Goal: Check status: Check status

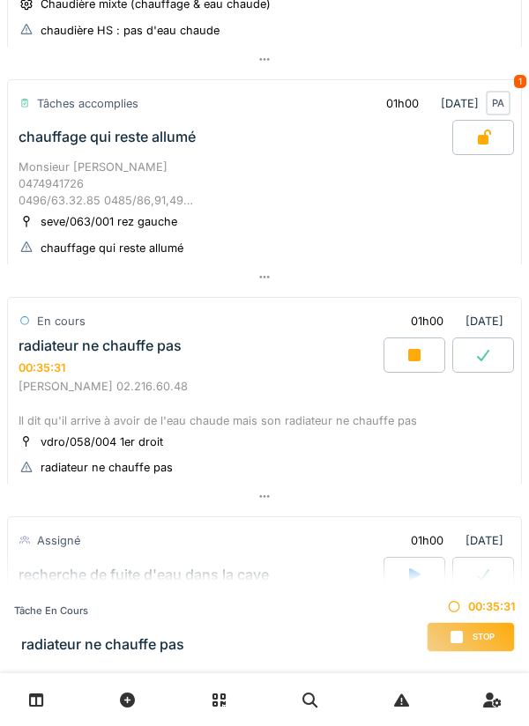
click at [419, 371] on div at bounding box center [414, 354] width 62 height 35
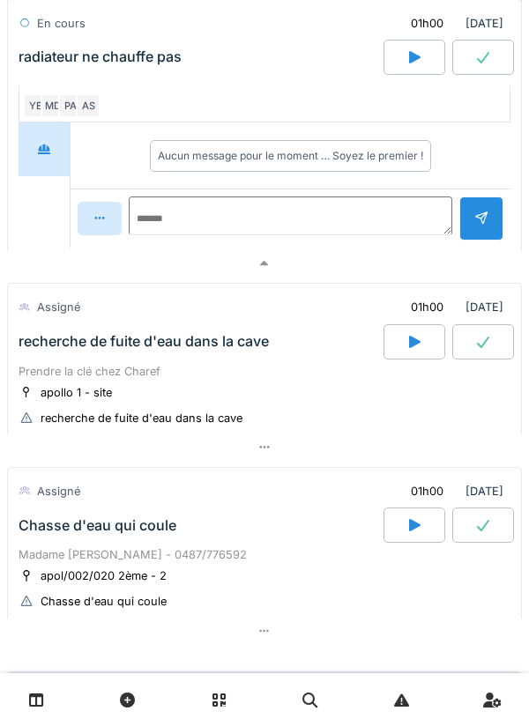
scroll to position [1822, 0]
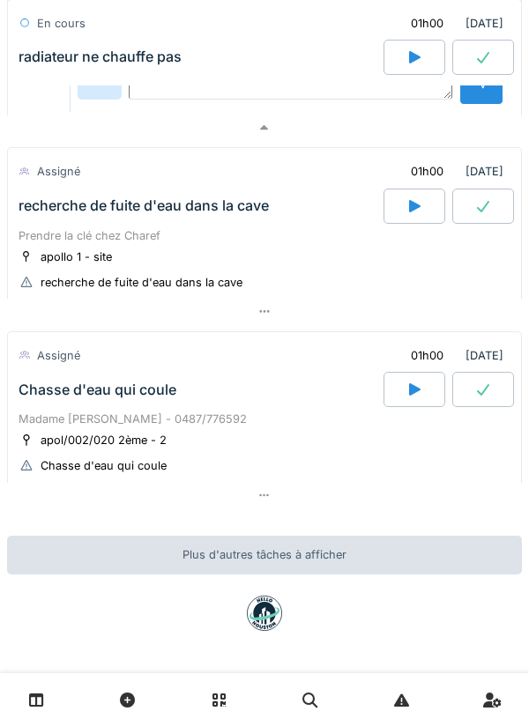
click at [337, 119] on div at bounding box center [264, 128] width 514 height 26
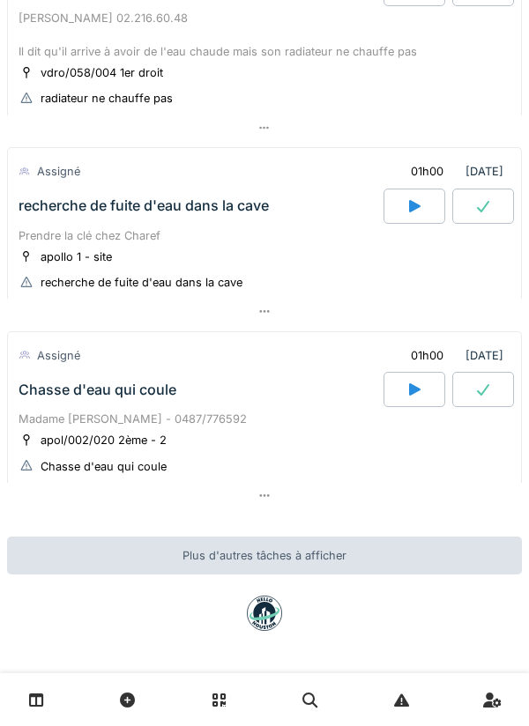
scroll to position [1418, 0]
click at [421, 389] on icon at bounding box center [414, 389] width 18 height 14
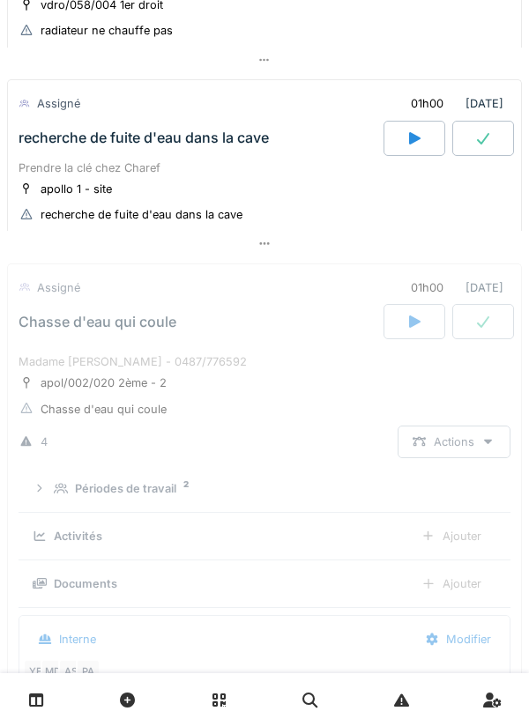
scroll to position [1678, 0]
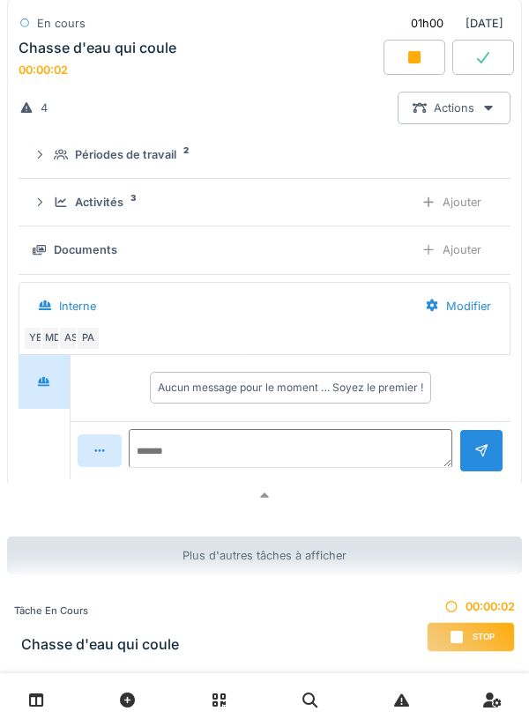
click at [405, 489] on div at bounding box center [264, 496] width 514 height 26
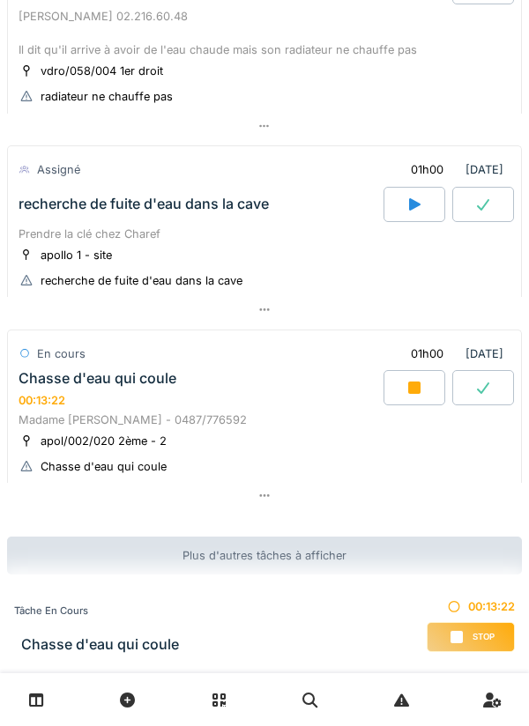
click at [409, 401] on div at bounding box center [414, 387] width 62 height 35
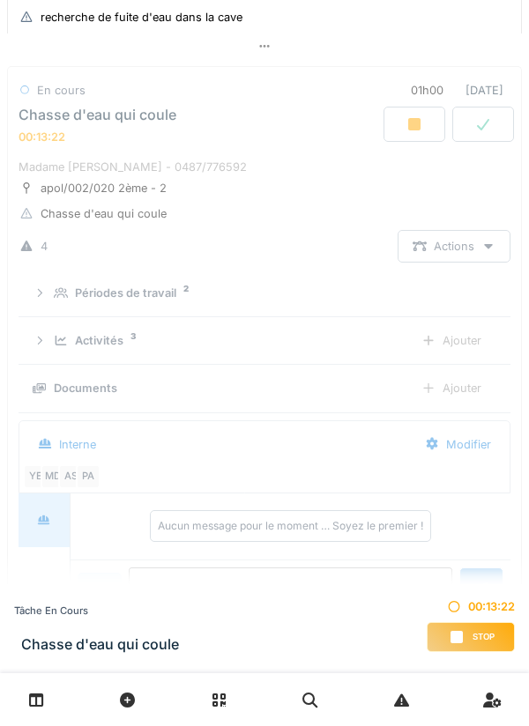
scroll to position [1678, 0]
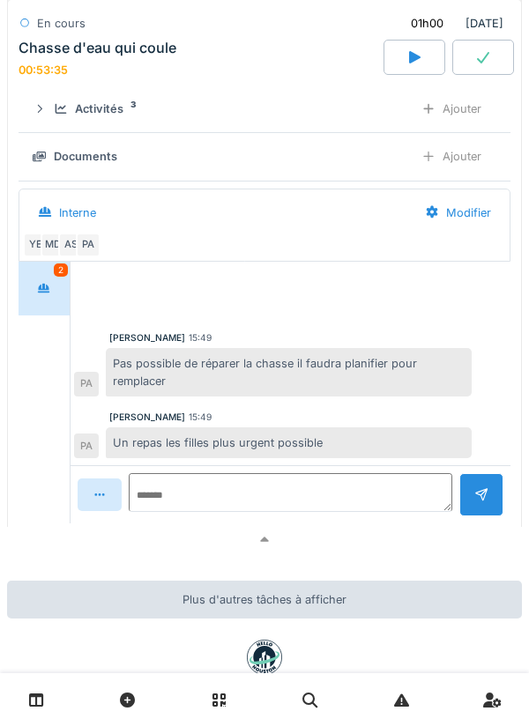
click at [332, 543] on div at bounding box center [264, 540] width 514 height 26
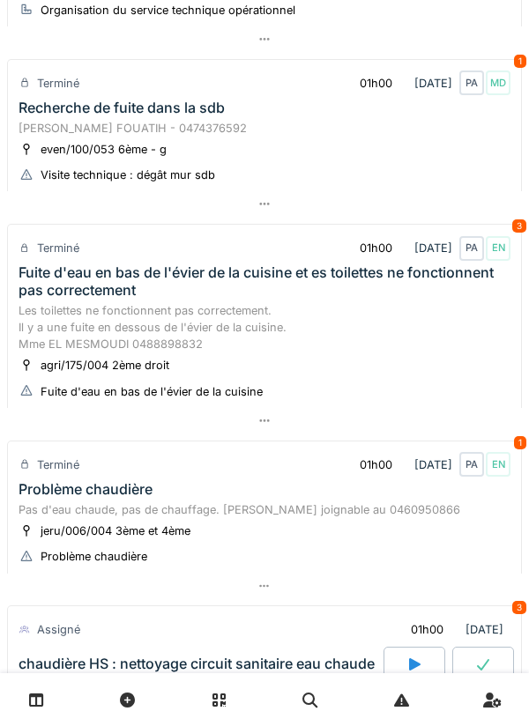
scroll to position [0, 0]
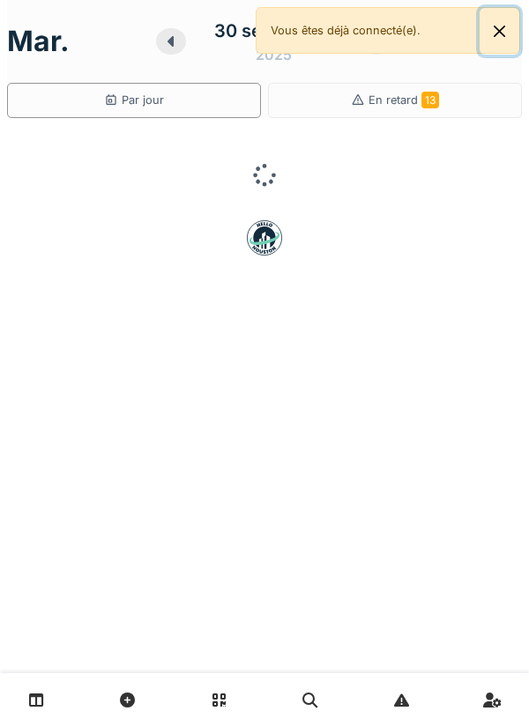
click at [511, 41] on button "Close" at bounding box center [499, 31] width 40 height 47
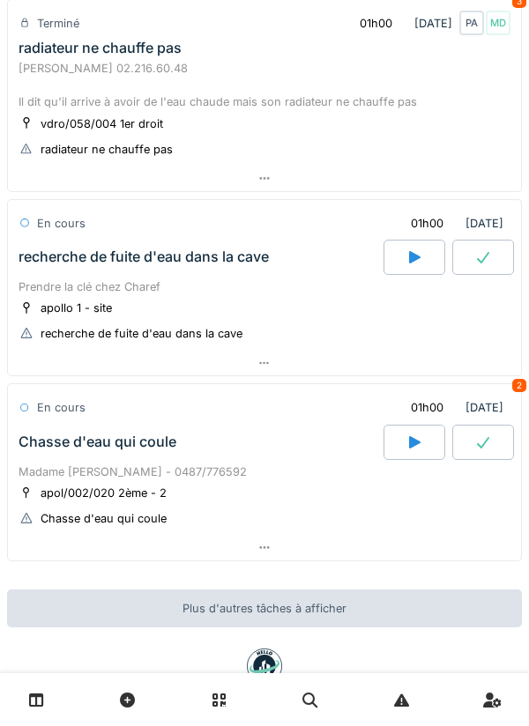
scroll to position [1381, 0]
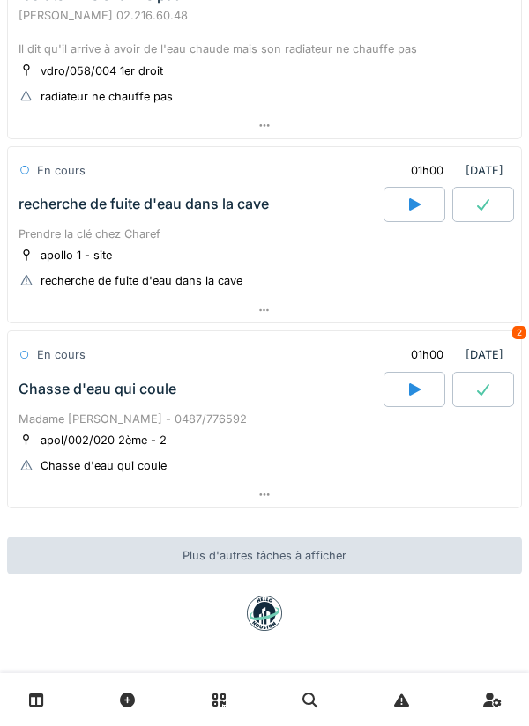
click at [443, 523] on div "mar. 30 septembre 2025 Par jour En retard 13 Tâches accomplies 01h00 30/09/2025…" at bounding box center [264, 363] width 529 height 726
click at [462, 496] on div at bounding box center [264, 495] width 513 height 26
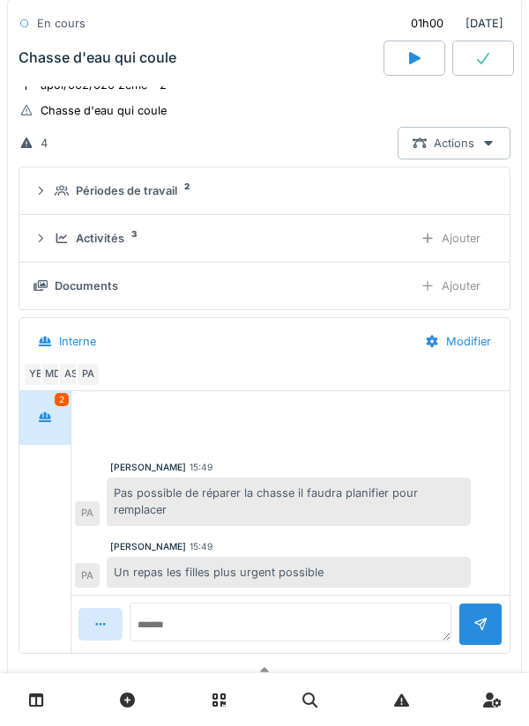
scroll to position [1822, 0]
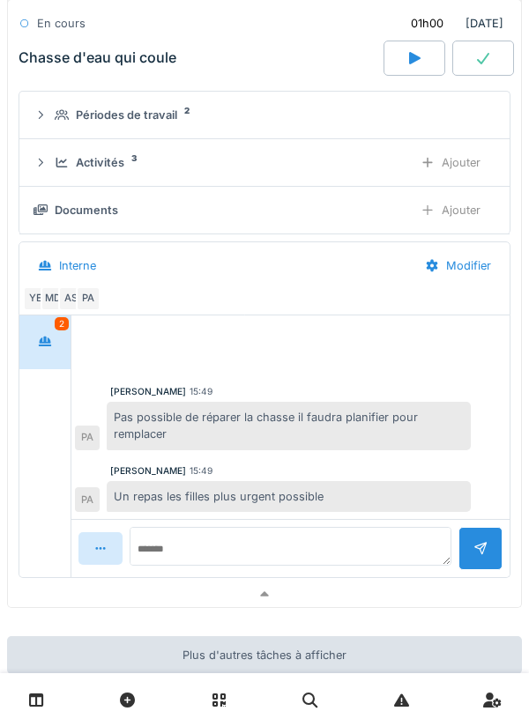
click at [391, 595] on div at bounding box center [264, 594] width 513 height 26
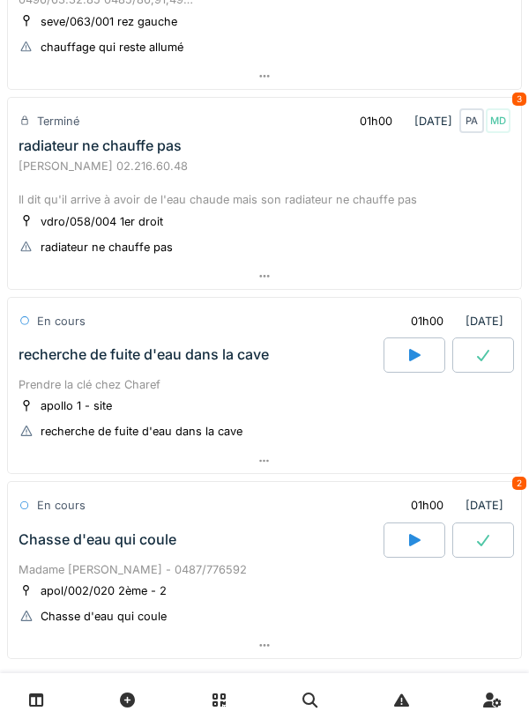
scroll to position [1229, 0]
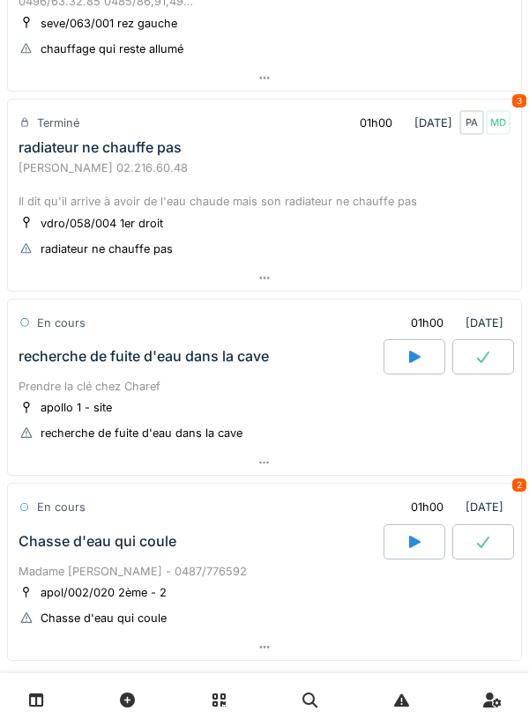
click at [463, 462] on div at bounding box center [264, 463] width 513 height 26
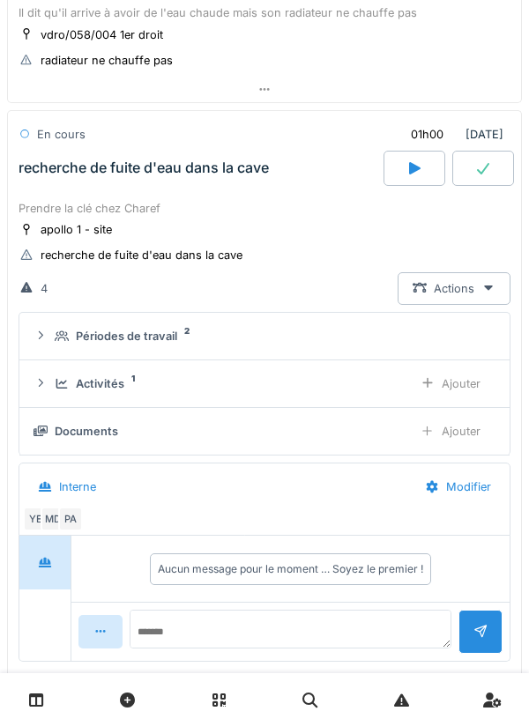
scroll to position [1457, 0]
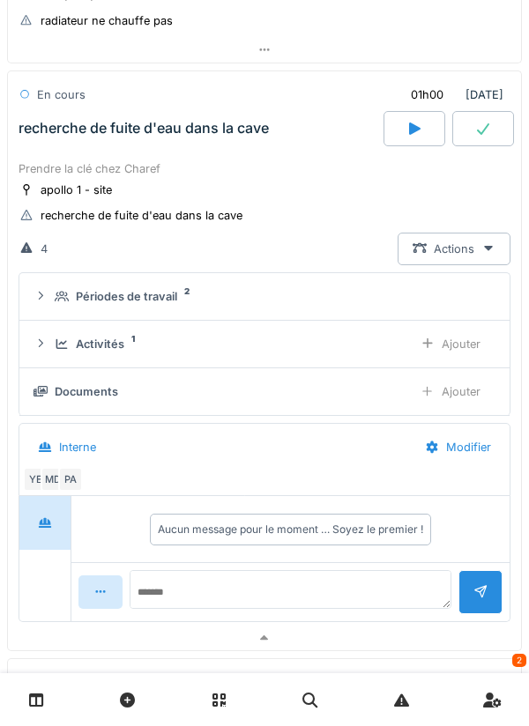
click at [421, 143] on div at bounding box center [414, 128] width 62 height 35
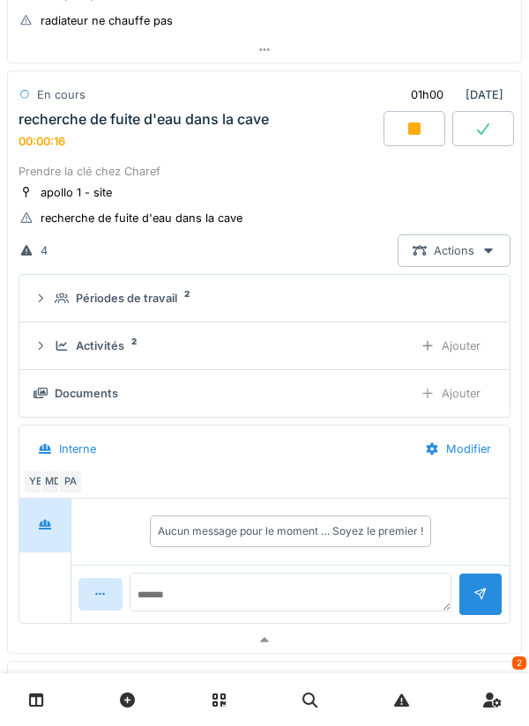
click at [393, 639] on div at bounding box center [264, 640] width 513 height 26
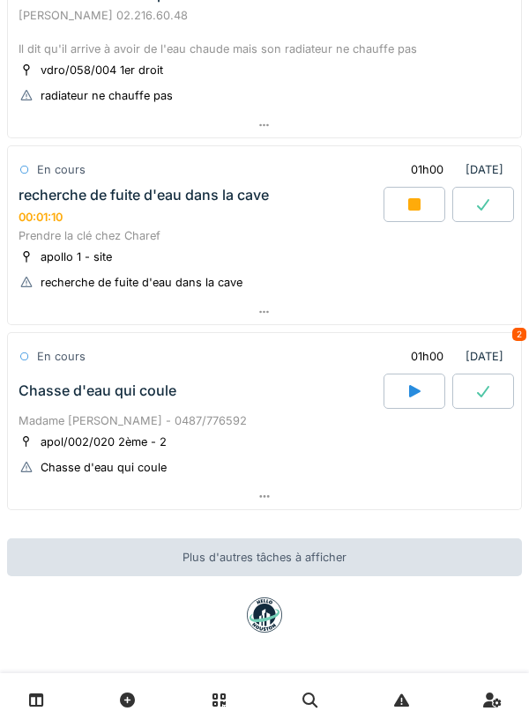
scroll to position [1386, 0]
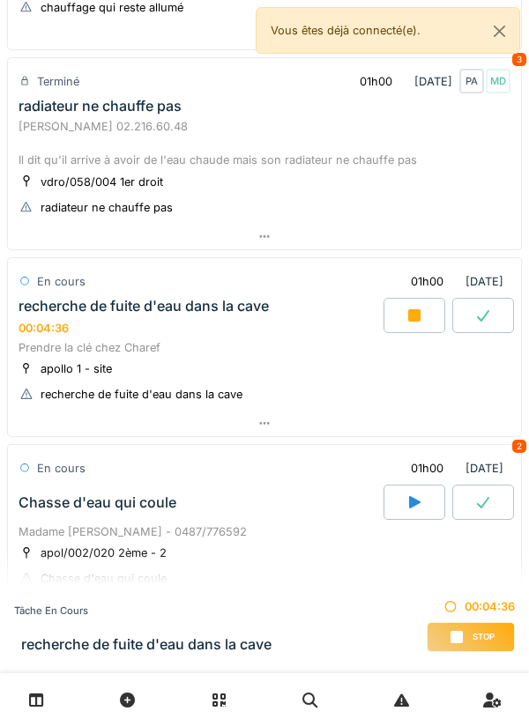
scroll to position [1384, 0]
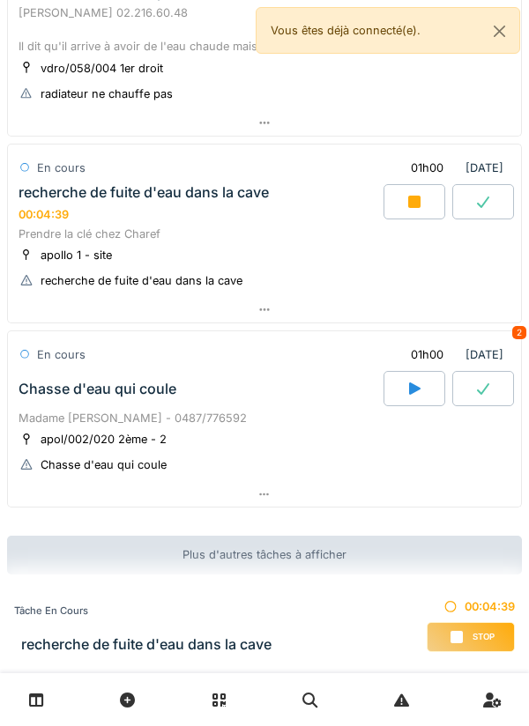
click at [392, 298] on div at bounding box center [264, 310] width 513 height 26
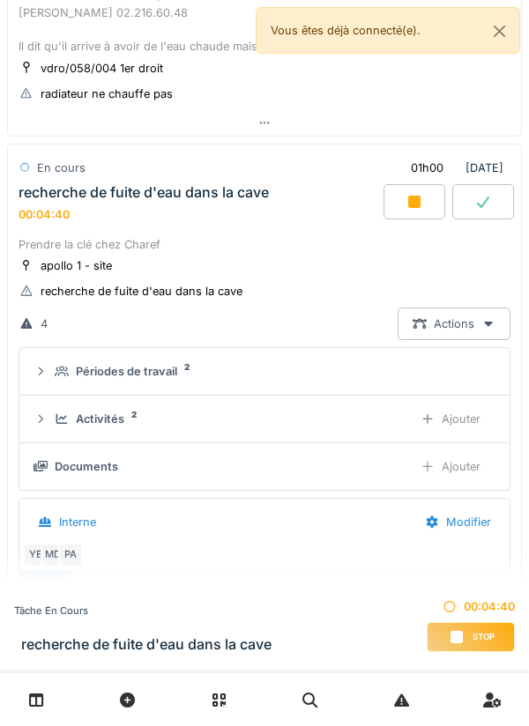
scroll to position [1457, 0]
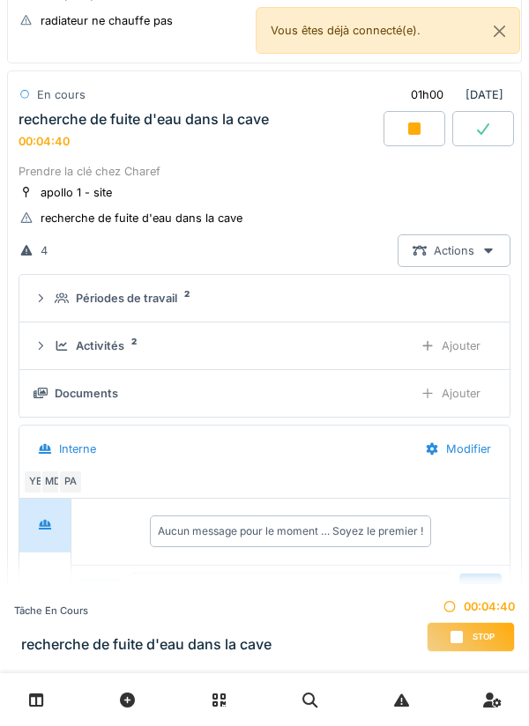
click at [359, 299] on div "Périodes de travail 2" at bounding box center [271, 298] width 433 height 17
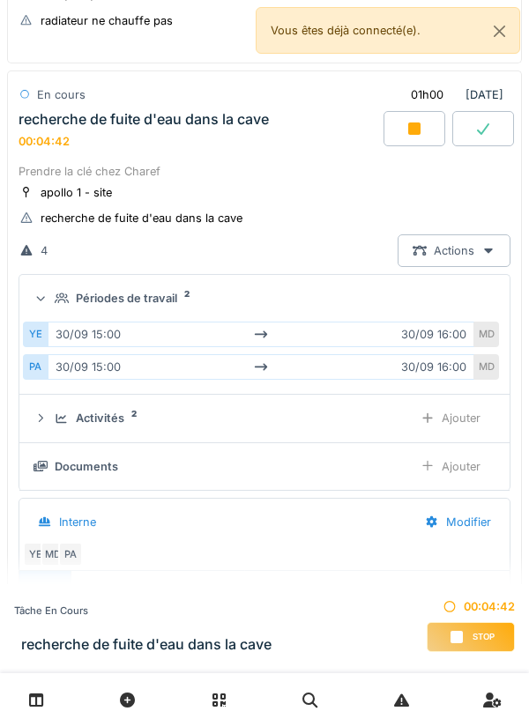
click at [359, 304] on div "Périodes de travail 2" at bounding box center [271, 298] width 433 height 17
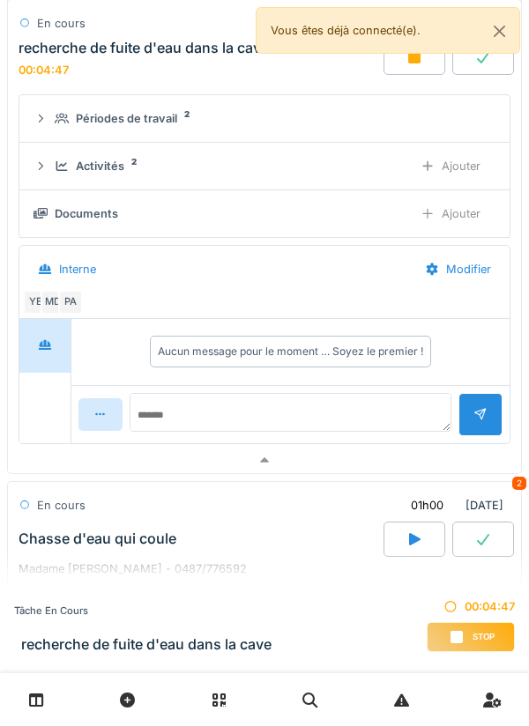
scroll to position [1637, 0]
click at [51, 307] on div "MD" at bounding box center [53, 301] width 25 height 25
click at [432, 456] on div at bounding box center [264, 460] width 513 height 26
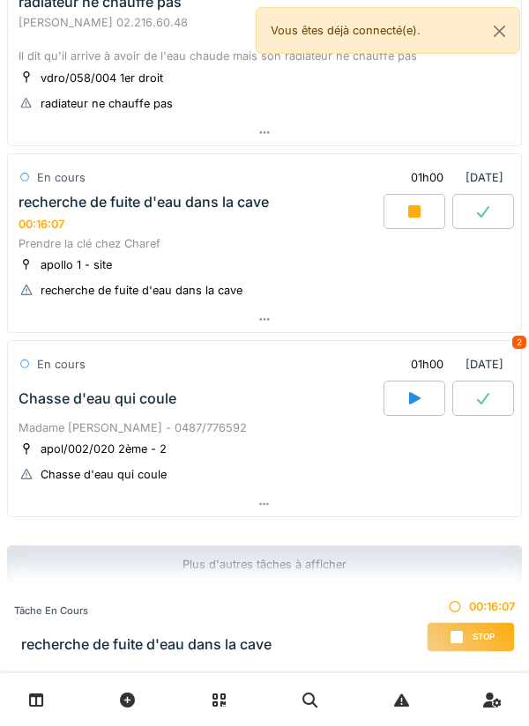
scroll to position [1384, 0]
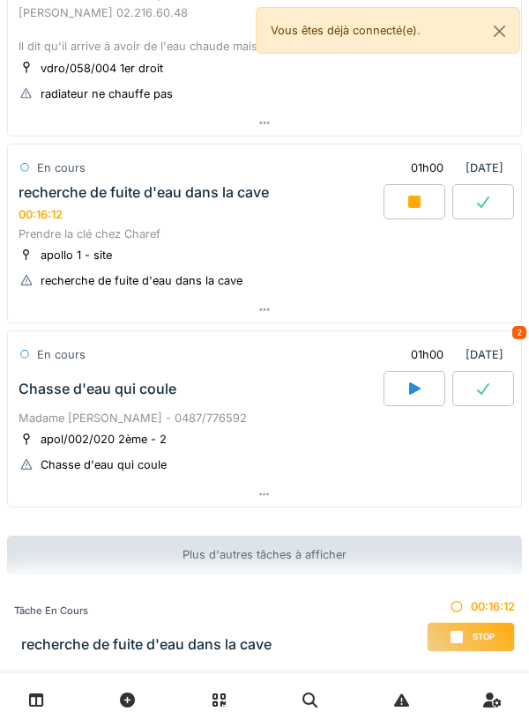
click at [424, 194] on div at bounding box center [414, 201] width 62 height 35
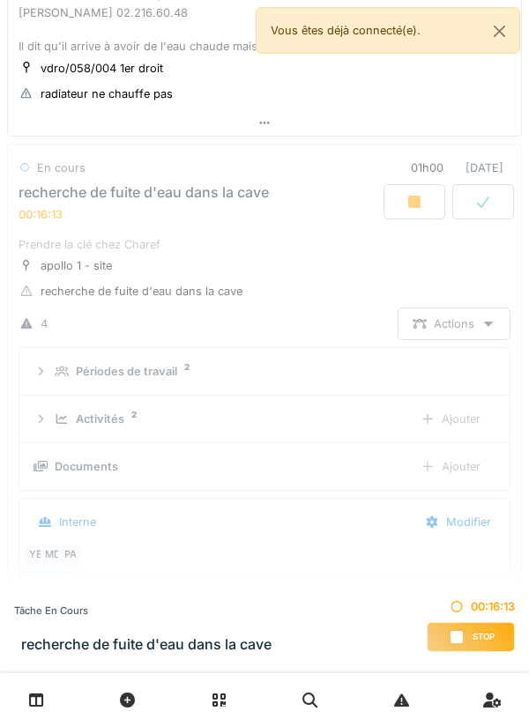
scroll to position [1457, 0]
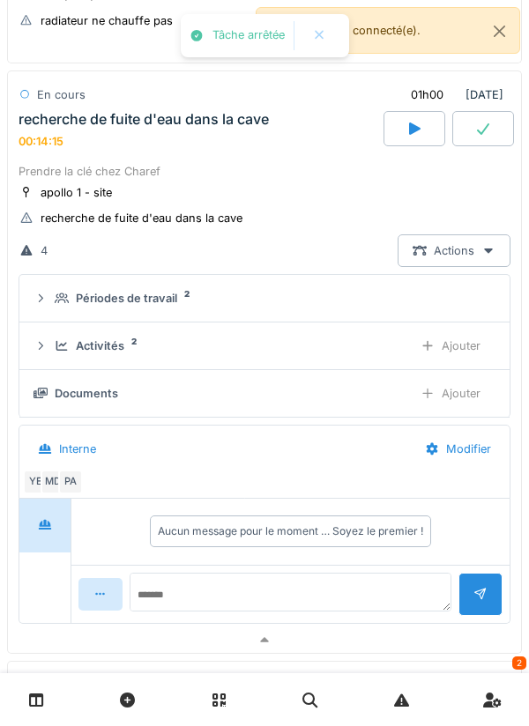
click at [473, 344] on div "Ajouter" at bounding box center [450, 345] width 90 height 33
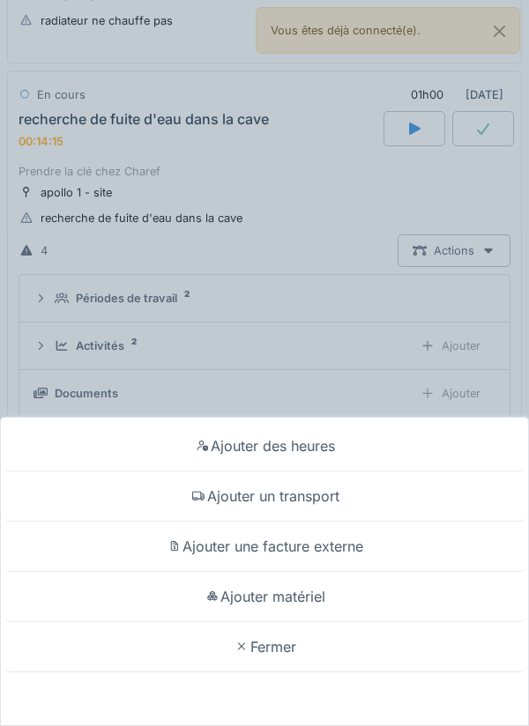
click at [436, 345] on div "Ajouter des heures Ajouter un transport Ajouter une facture externe Ajouter mat…" at bounding box center [264, 363] width 529 height 726
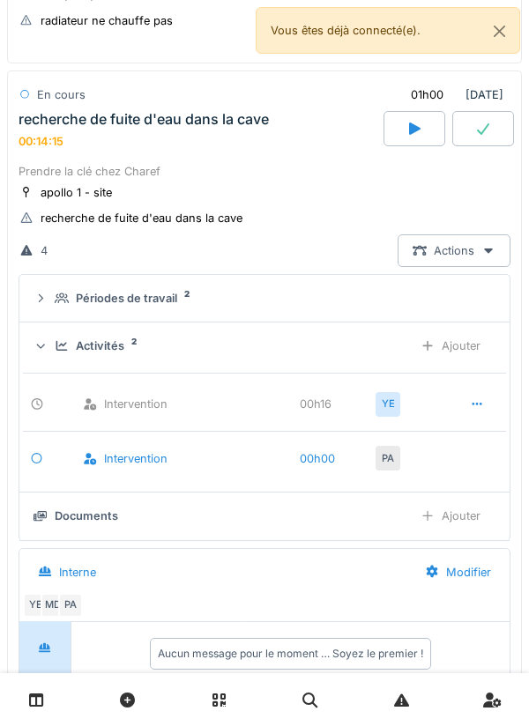
click at [471, 390] on div at bounding box center [477, 404] width 44 height 33
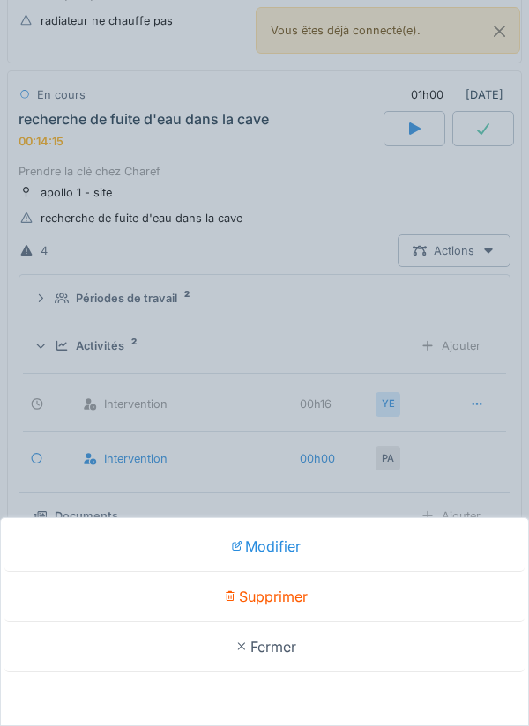
click at [466, 345] on div "Modifier Supprimer Fermer" at bounding box center [264, 363] width 529 height 726
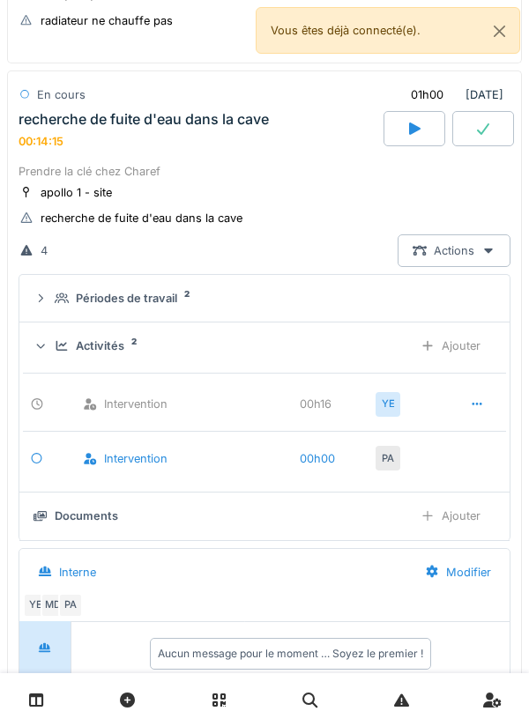
click at [388, 352] on div "Activités 2" at bounding box center [227, 345] width 344 height 17
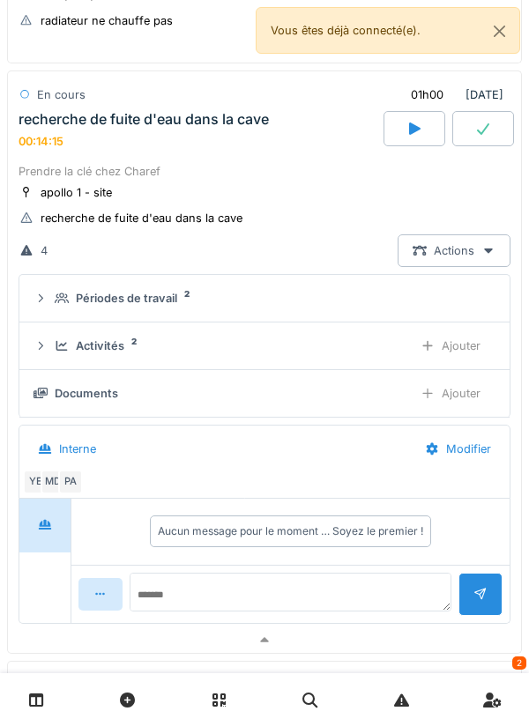
click at [457, 395] on div "Ajouter" at bounding box center [450, 393] width 90 height 33
click at [365, 345] on div "Activités 2" at bounding box center [227, 345] width 344 height 17
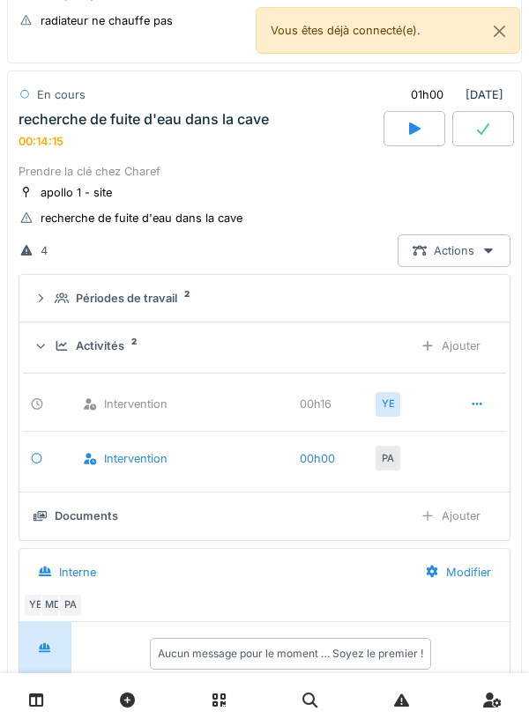
click at [373, 346] on div "Activités 2" at bounding box center [227, 345] width 344 height 17
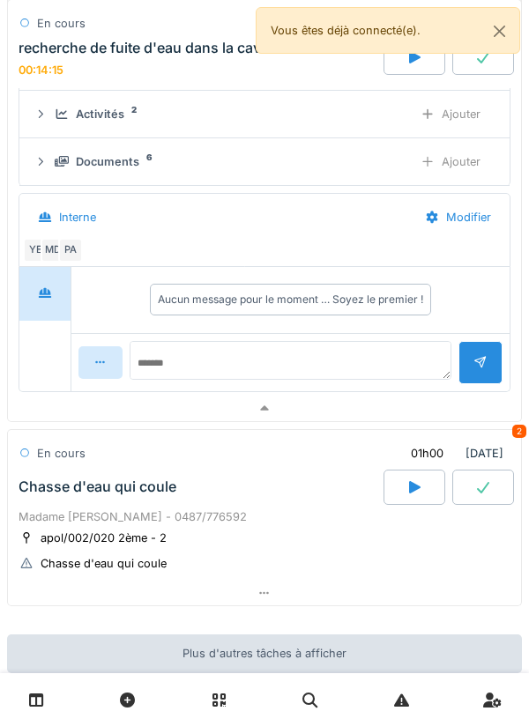
scroll to position [1787, 0]
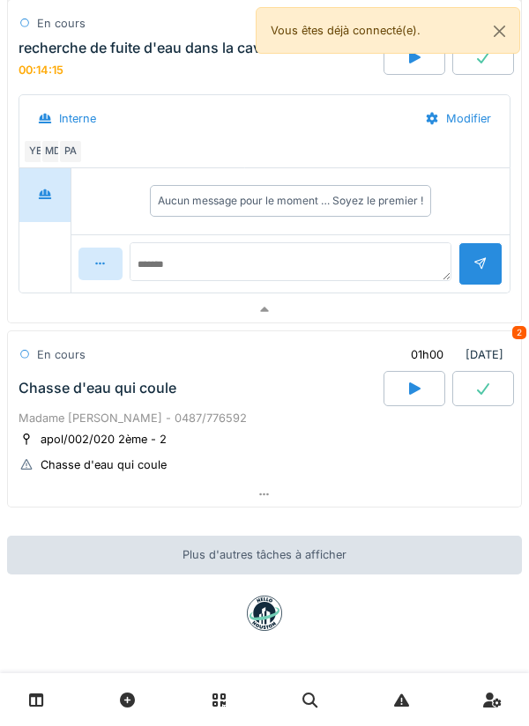
click at [239, 305] on div at bounding box center [264, 310] width 513 height 26
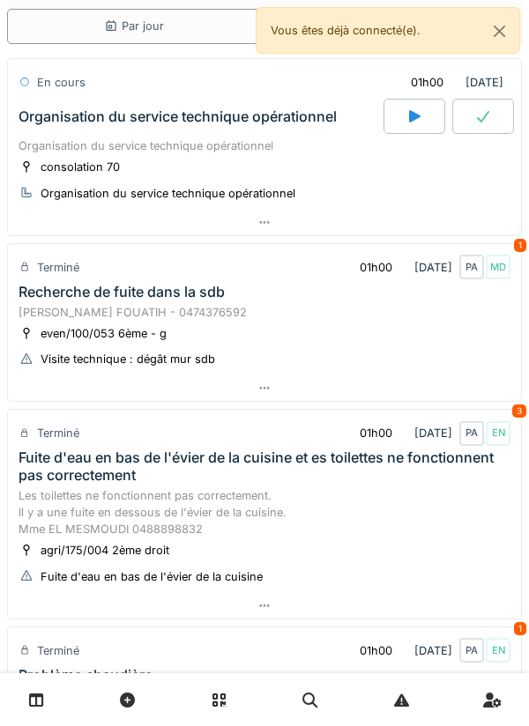
scroll to position [0, 0]
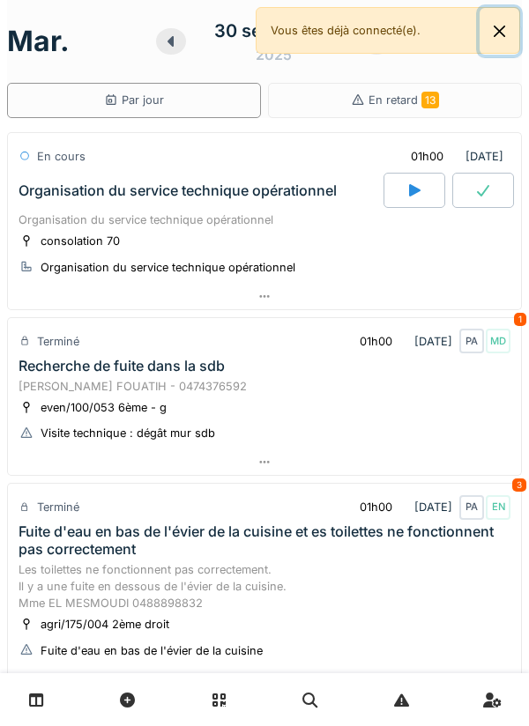
click at [514, 32] on button "Close" at bounding box center [499, 31] width 40 height 47
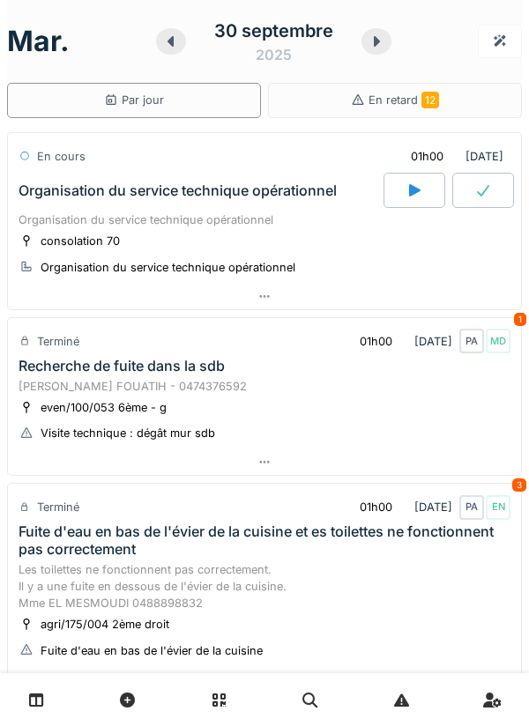
click at [373, 44] on icon at bounding box center [376, 41] width 18 height 14
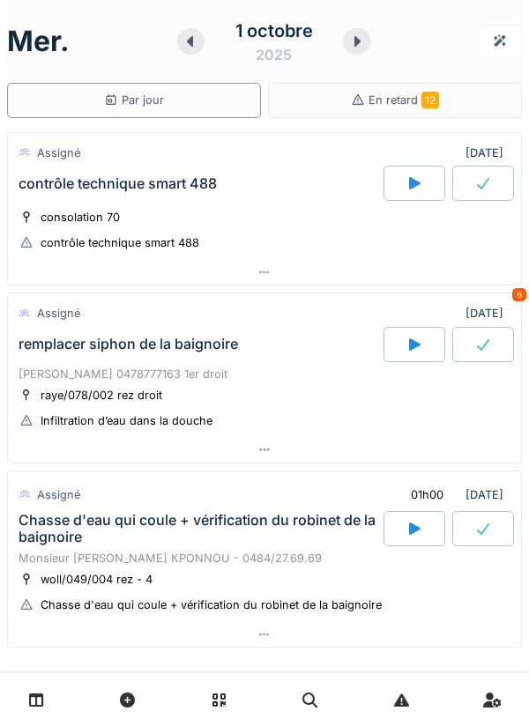
scroll to position [139, 0]
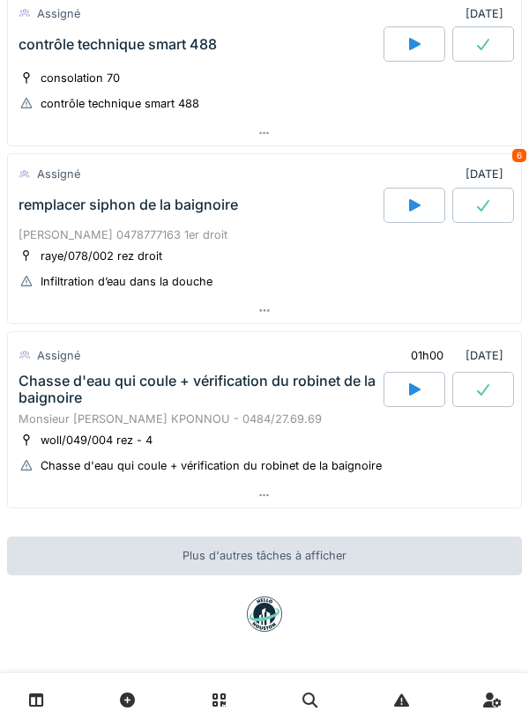
click at [55, 313] on div at bounding box center [264, 311] width 513 height 26
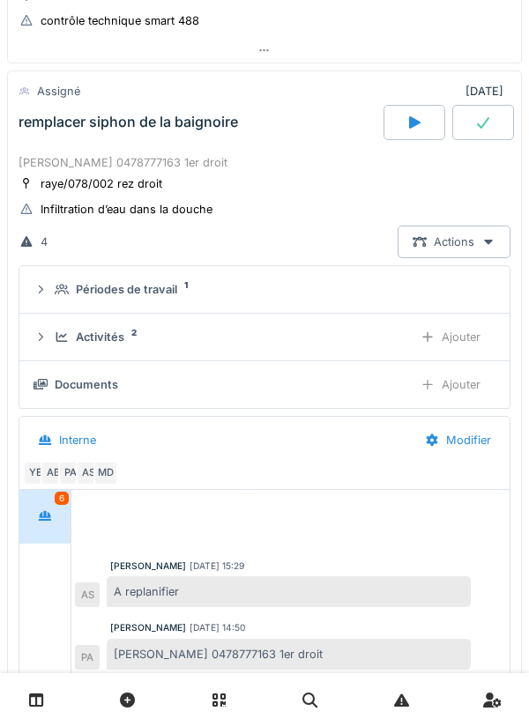
scroll to position [88, 0]
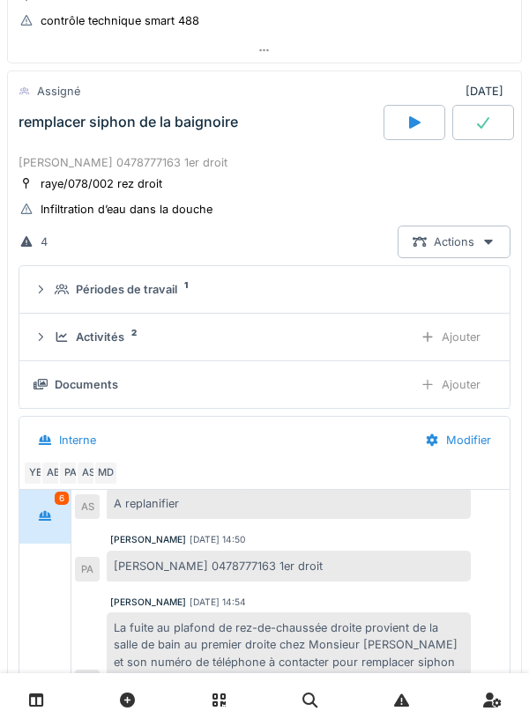
click at [72, 298] on summary "Périodes de travail 1" at bounding box center [264, 289] width 476 height 33
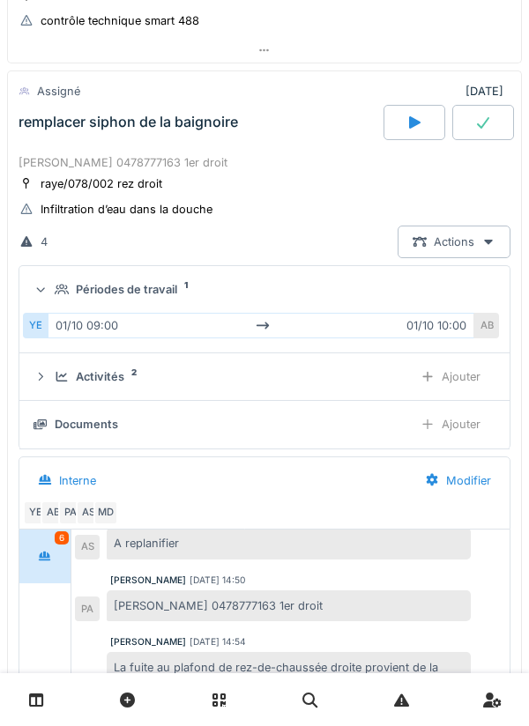
click at [65, 293] on icon at bounding box center [62, 289] width 14 height 11
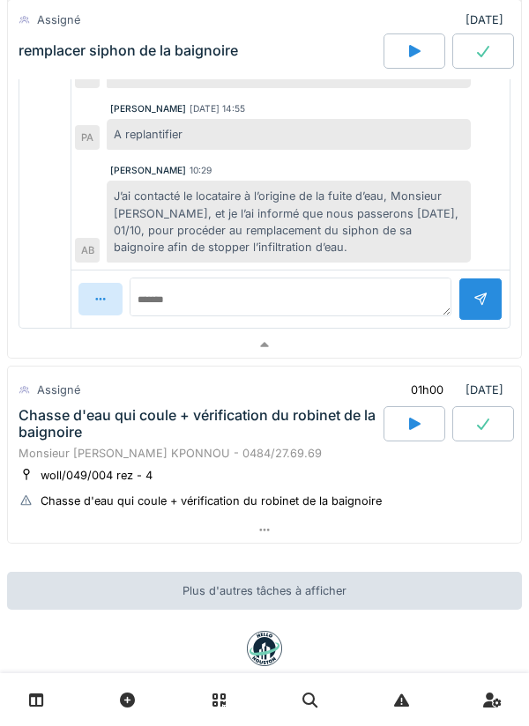
scroll to position [926, 0]
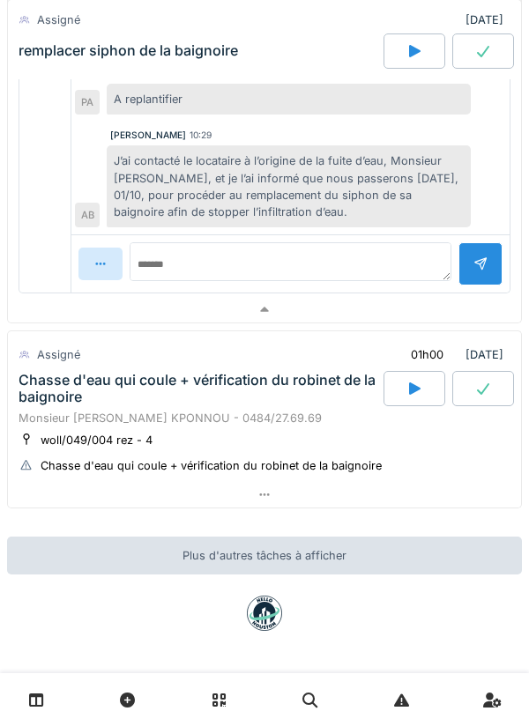
click at [89, 319] on div at bounding box center [264, 310] width 513 height 26
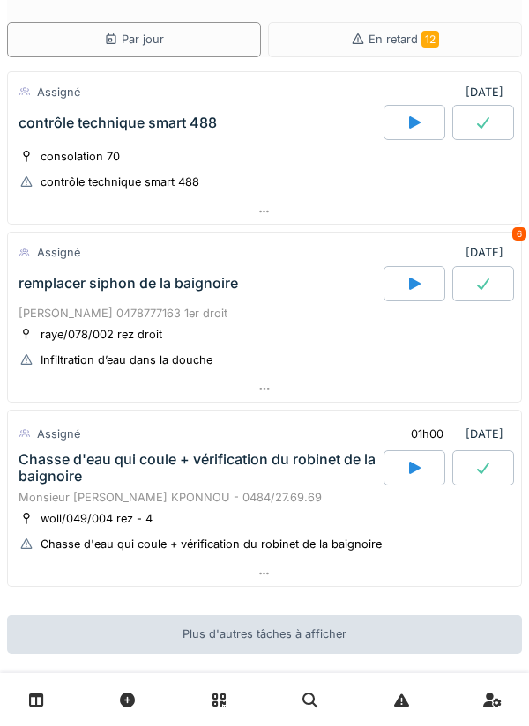
scroll to position [0, 0]
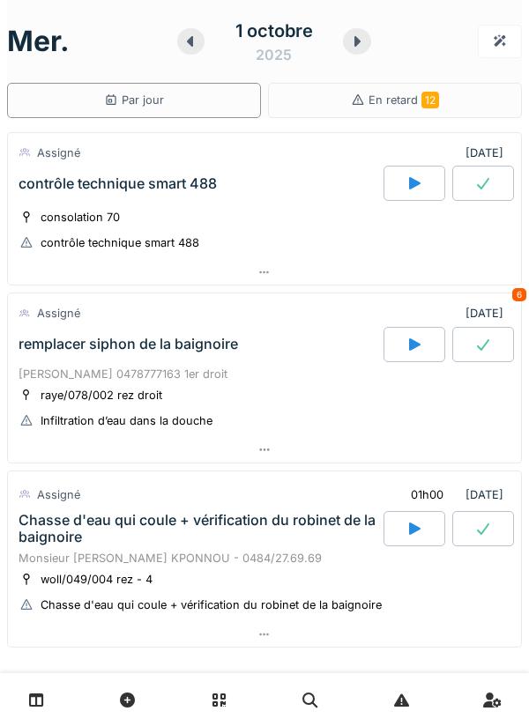
click at [478, 444] on div at bounding box center [264, 450] width 513 height 26
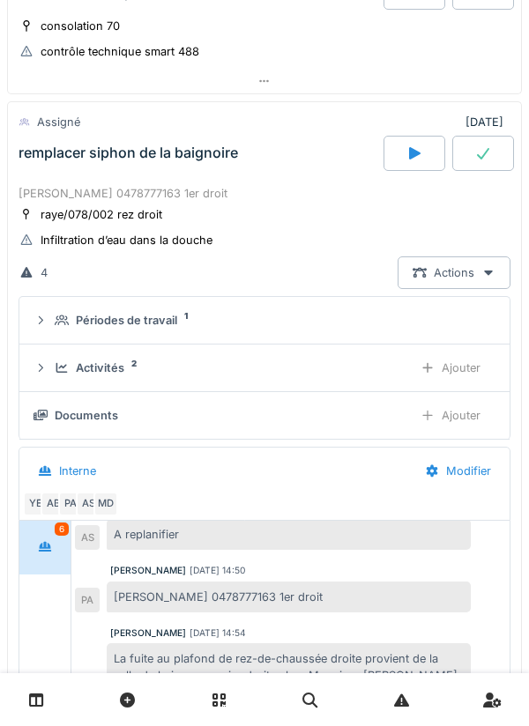
scroll to position [222, 0]
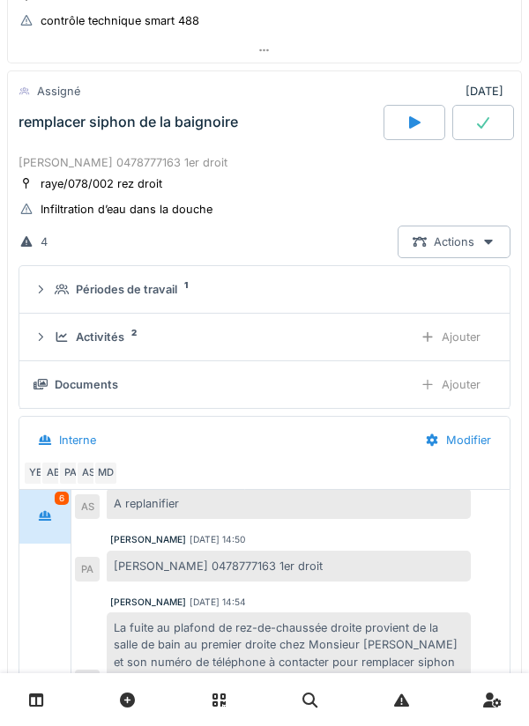
click at [72, 341] on div "Activités 2" at bounding box center [227, 337] width 344 height 17
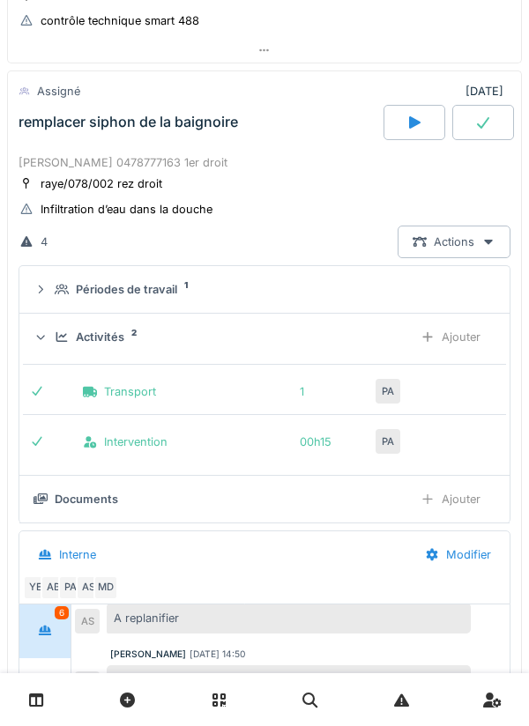
click at [67, 336] on icon at bounding box center [62, 336] width 14 height 11
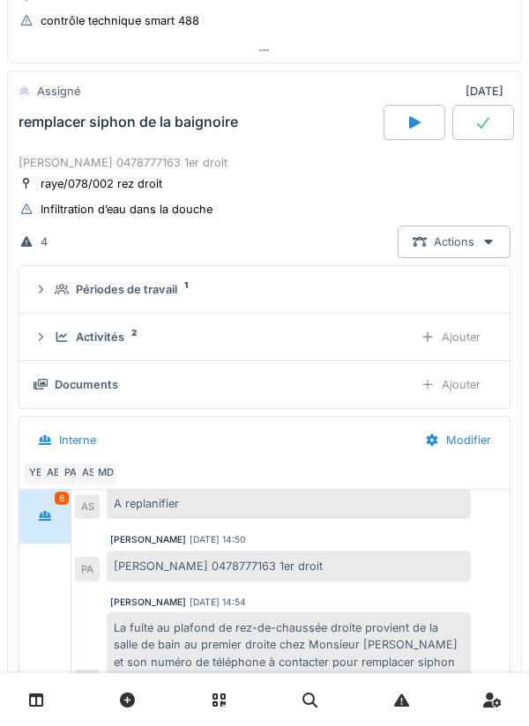
click at [99, 340] on div "Activités" at bounding box center [100, 337] width 48 height 17
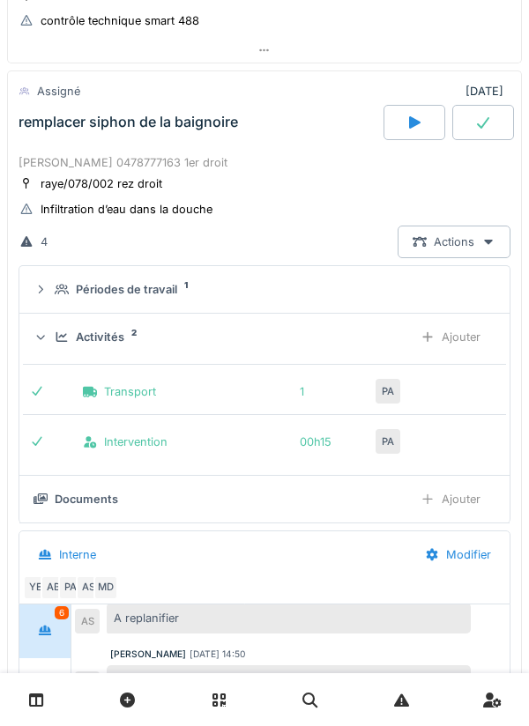
click at [90, 336] on div "Activités" at bounding box center [100, 337] width 48 height 17
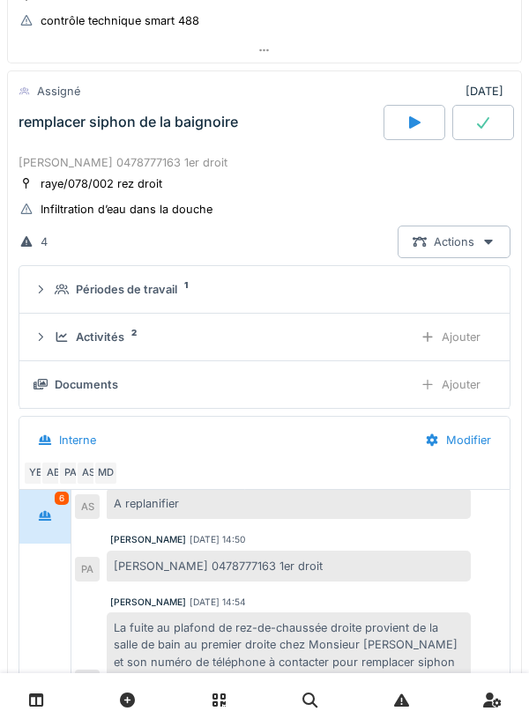
click at [72, 384] on div "Documents" at bounding box center [86, 384] width 63 height 17
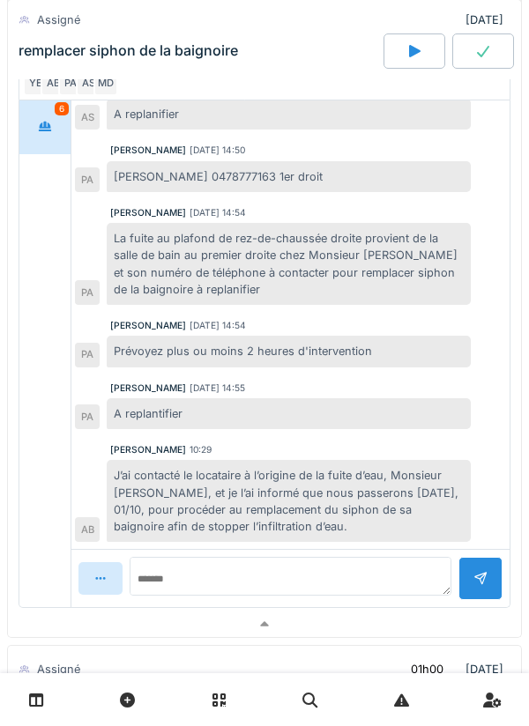
scroll to position [720, 0]
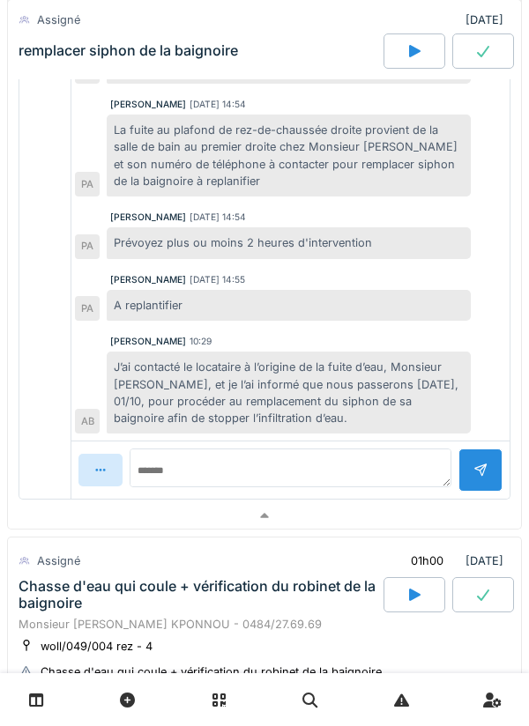
click at [439, 509] on div at bounding box center [264, 516] width 513 height 26
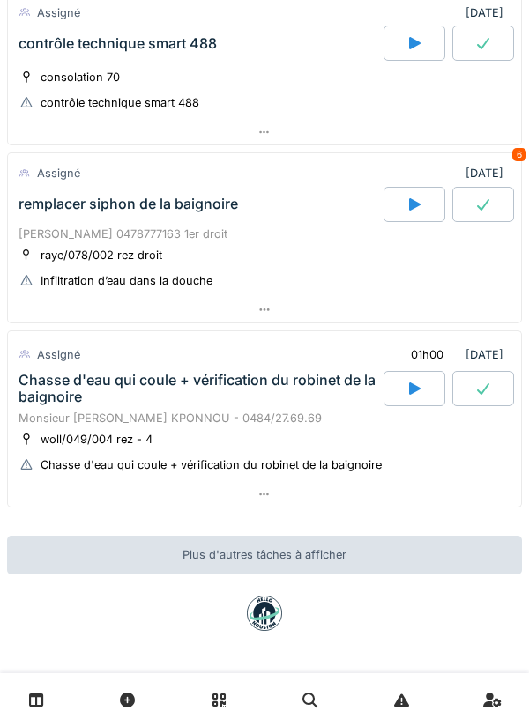
scroll to position [139, 0]
click at [470, 492] on div at bounding box center [264, 496] width 513 height 26
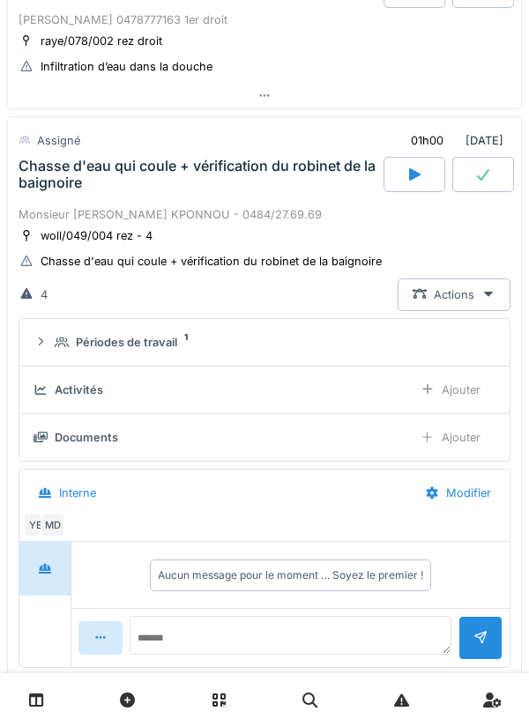
scroll to position [400, 0]
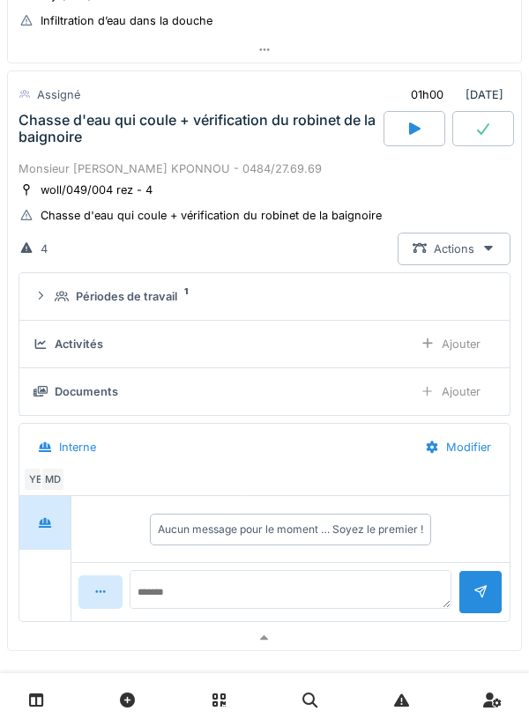
click at [359, 309] on summary "Périodes de travail 1" at bounding box center [264, 296] width 476 height 33
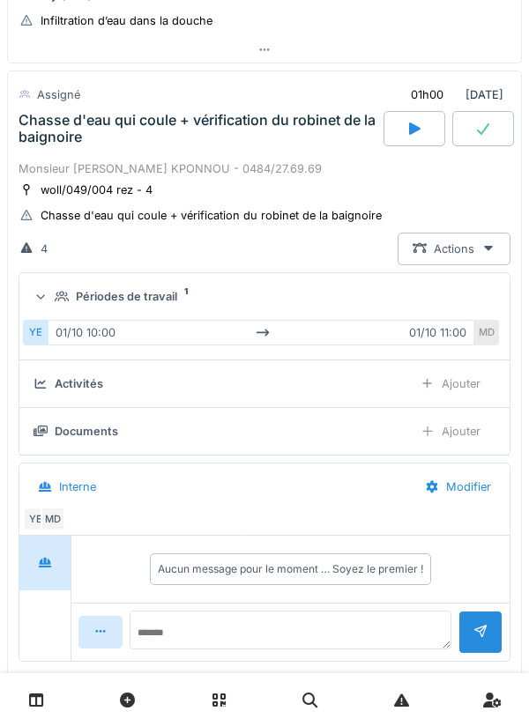
click at [384, 298] on div "Périodes de travail 1" at bounding box center [271, 296] width 433 height 17
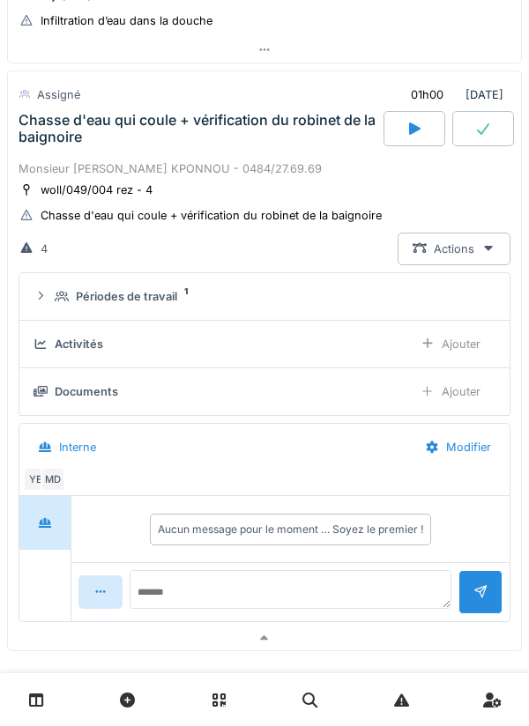
click at [393, 628] on div at bounding box center [264, 638] width 513 height 26
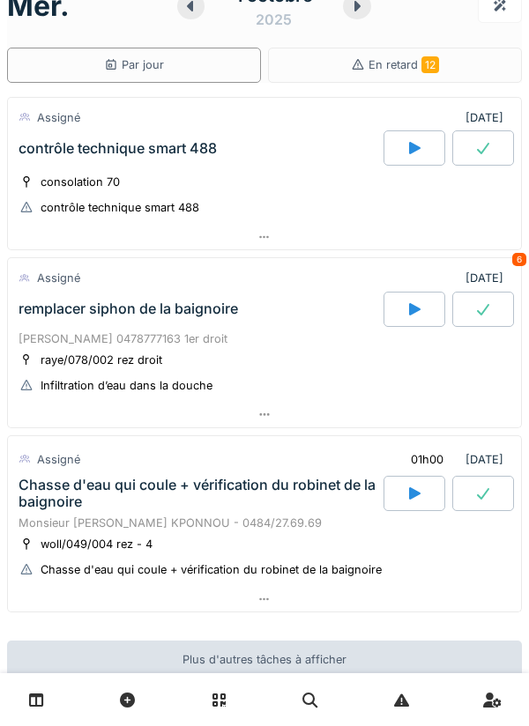
scroll to position [0, 0]
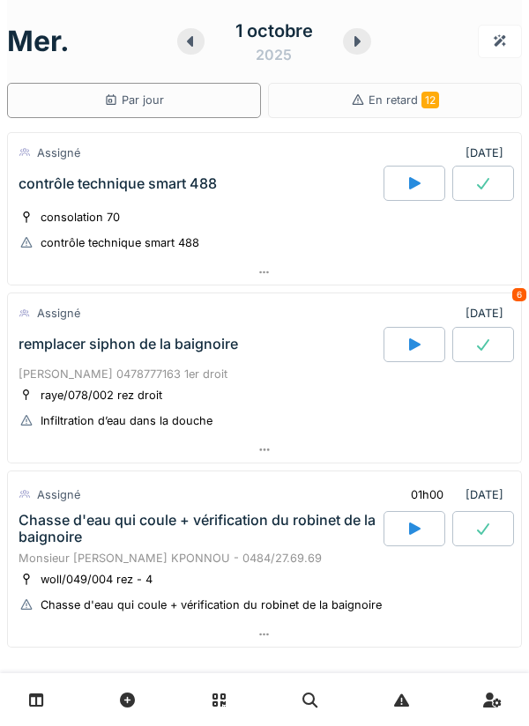
click at [329, 266] on div at bounding box center [264, 273] width 513 height 26
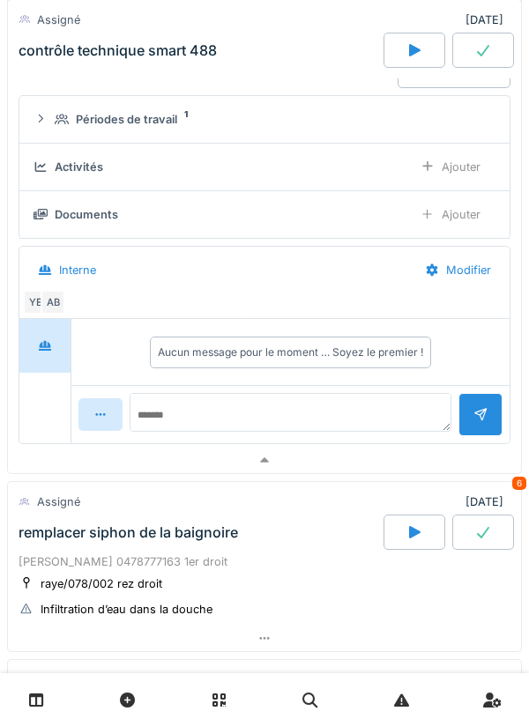
click at [44, 468] on div at bounding box center [264, 460] width 513 height 26
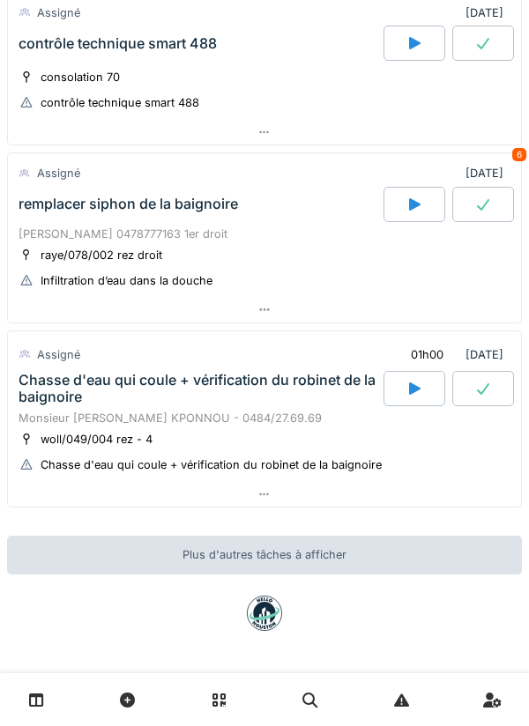
scroll to position [139, 0]
click at [315, 134] on div at bounding box center [264, 134] width 513 height 26
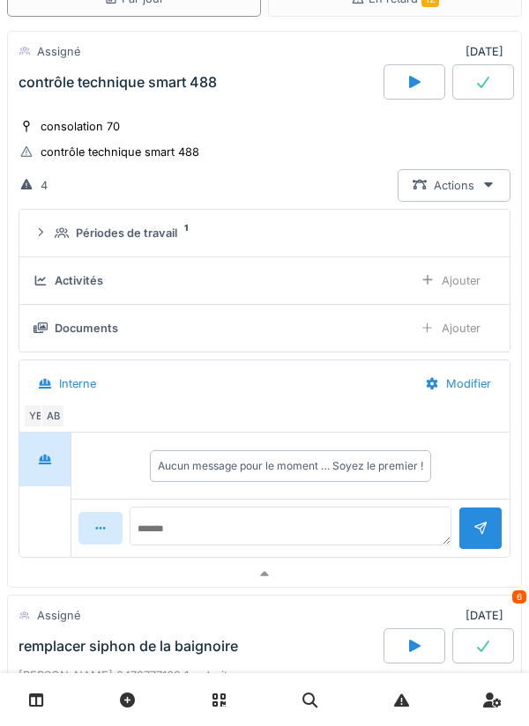
scroll to position [62, 0]
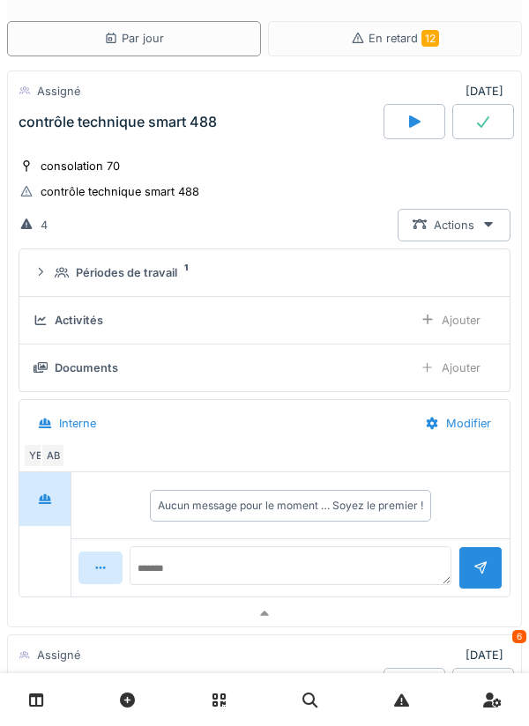
click at [58, 436] on div "Interne" at bounding box center [67, 423] width 88 height 33
click at [58, 455] on div "AB" at bounding box center [53, 455] width 25 height 25
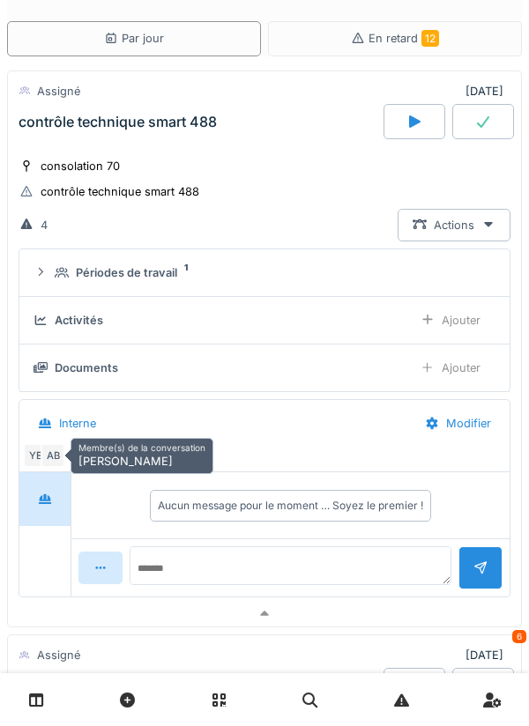
click at [47, 611] on div at bounding box center [264, 614] width 513 height 26
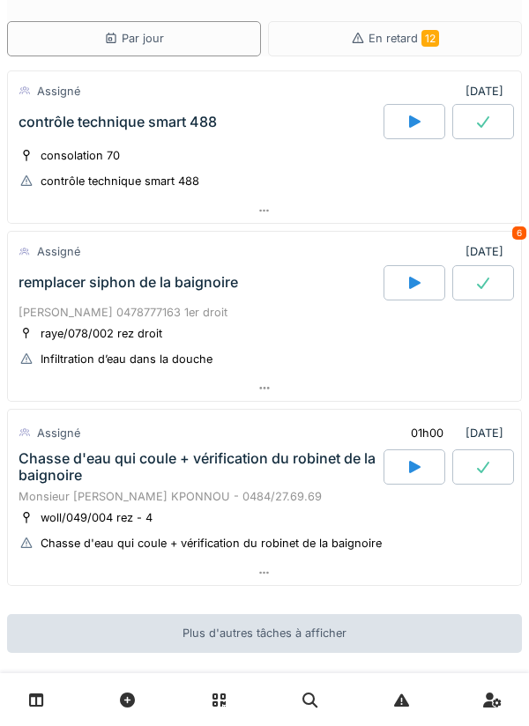
scroll to position [0, 0]
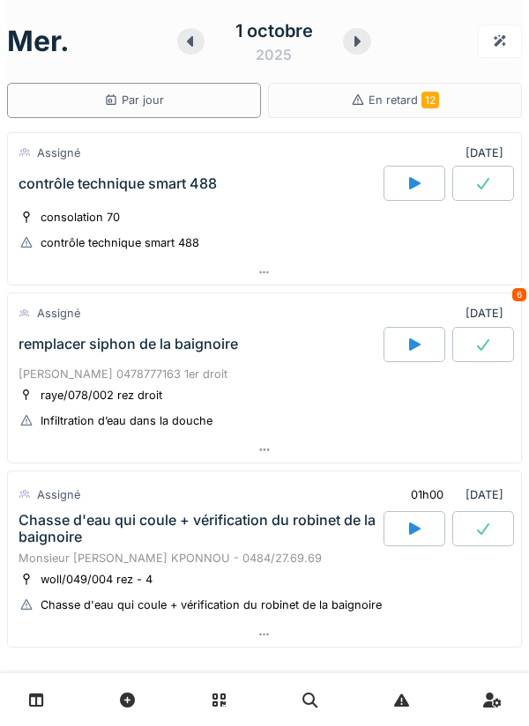
click at [359, 51] on div at bounding box center [357, 41] width 28 height 26
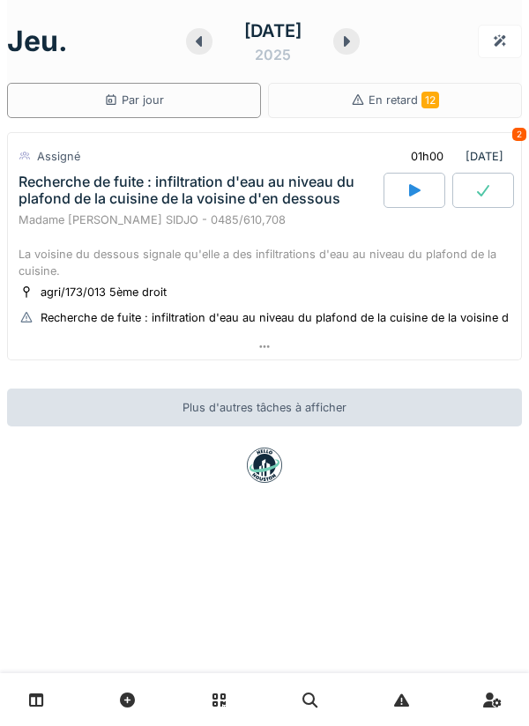
click at [432, 354] on div at bounding box center [264, 347] width 513 height 26
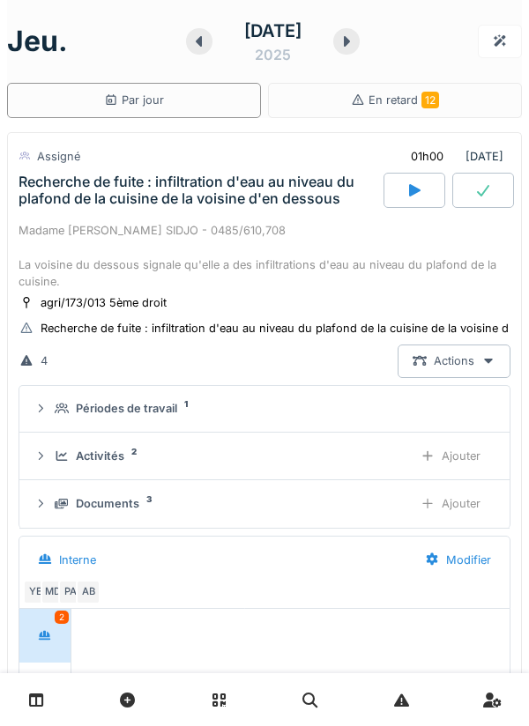
scroll to position [62, 0]
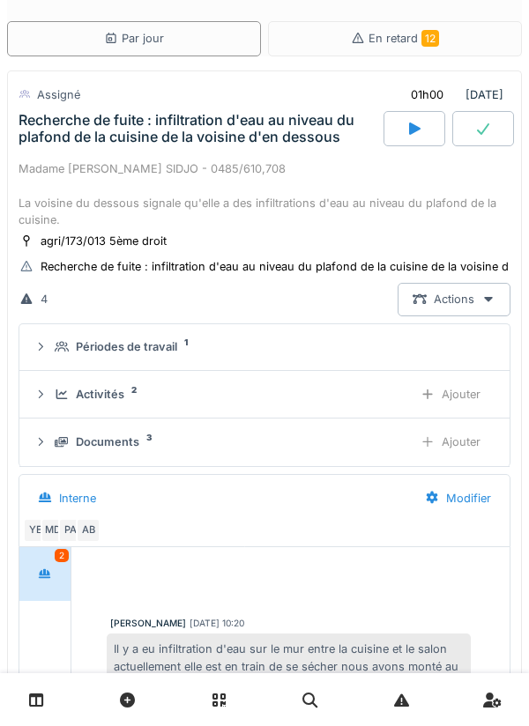
click at [313, 358] on summary "Périodes de travail 1" at bounding box center [264, 347] width 476 height 33
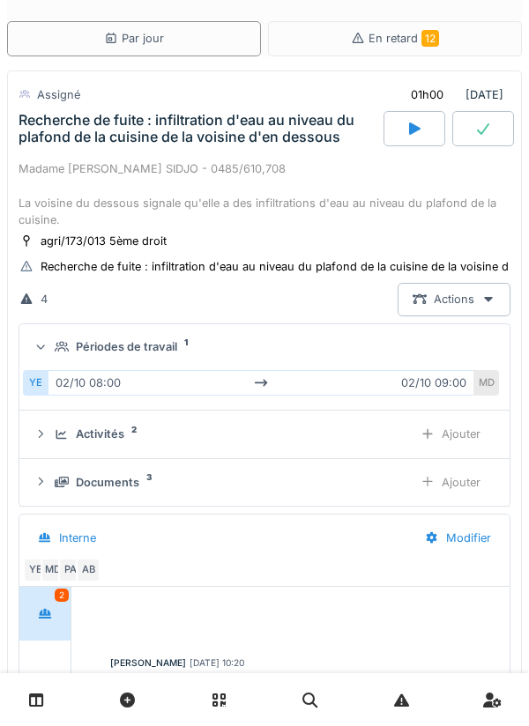
click at [326, 344] on div "Périodes de travail 1" at bounding box center [271, 346] width 433 height 17
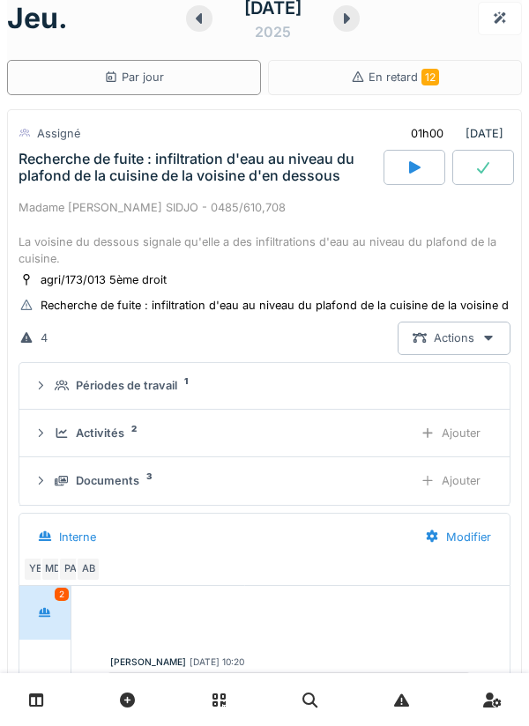
scroll to position [19, 0]
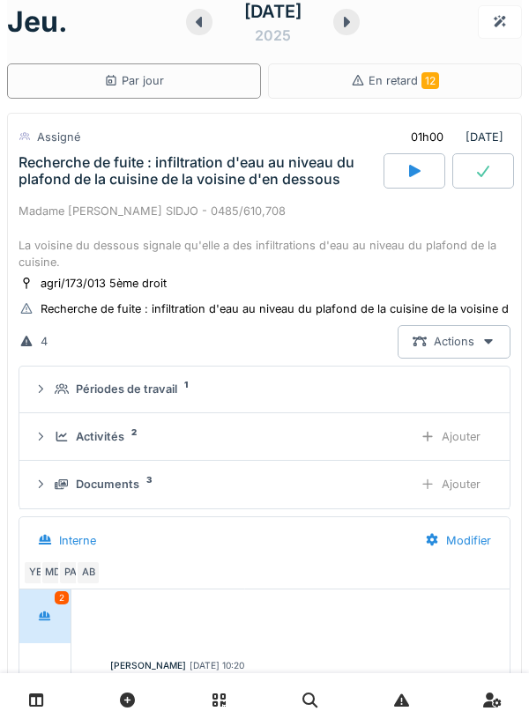
click at [244, 435] on div "Activités 2" at bounding box center [227, 436] width 344 height 17
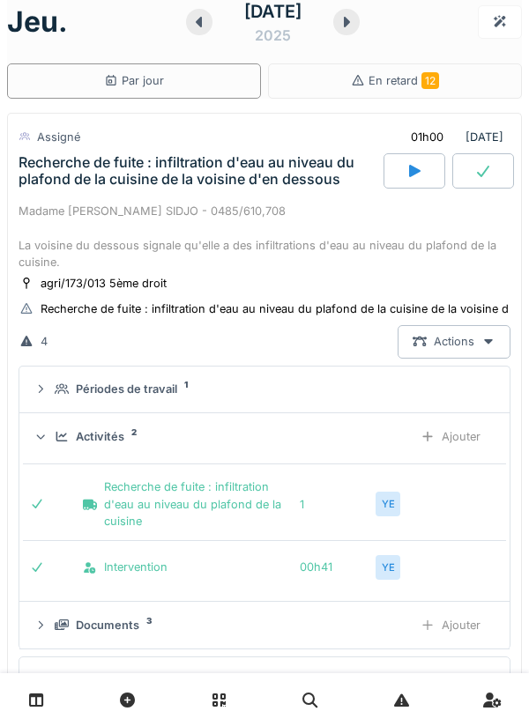
click at [285, 433] on div "Activités 2" at bounding box center [227, 436] width 344 height 17
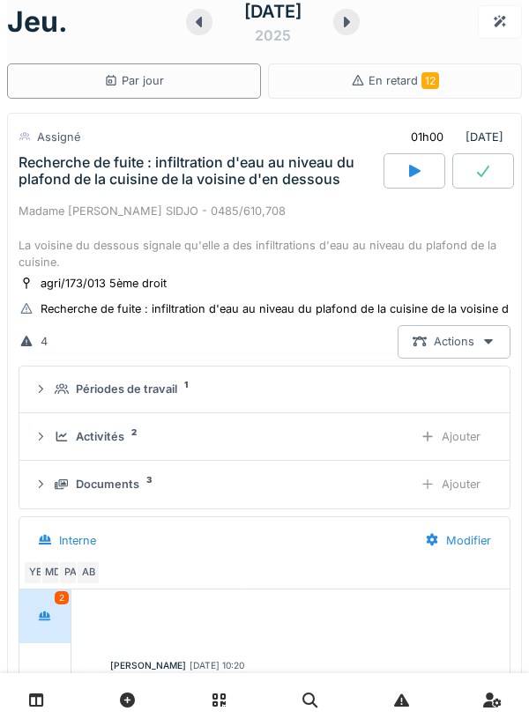
click at [315, 432] on div "Activités 2" at bounding box center [227, 436] width 344 height 17
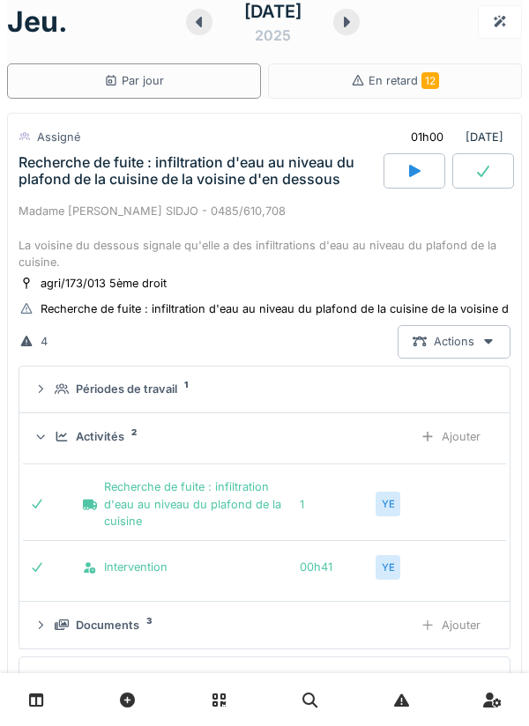
click at [352, 436] on div "Activités 2" at bounding box center [227, 436] width 344 height 17
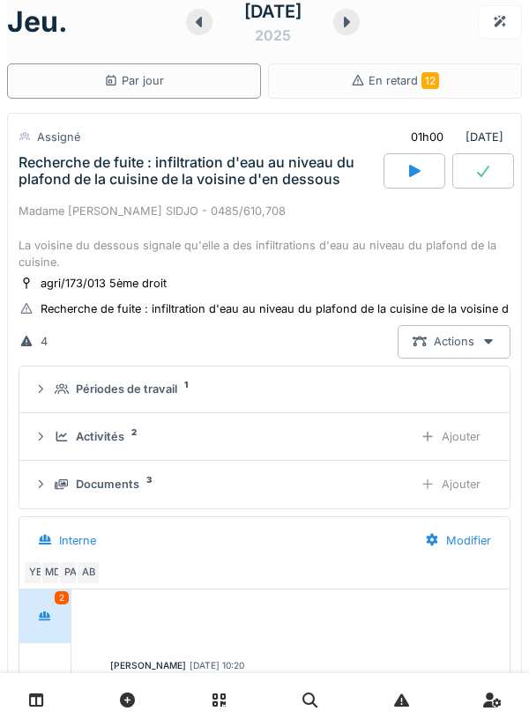
click at [385, 434] on div "Activités 2" at bounding box center [227, 436] width 344 height 17
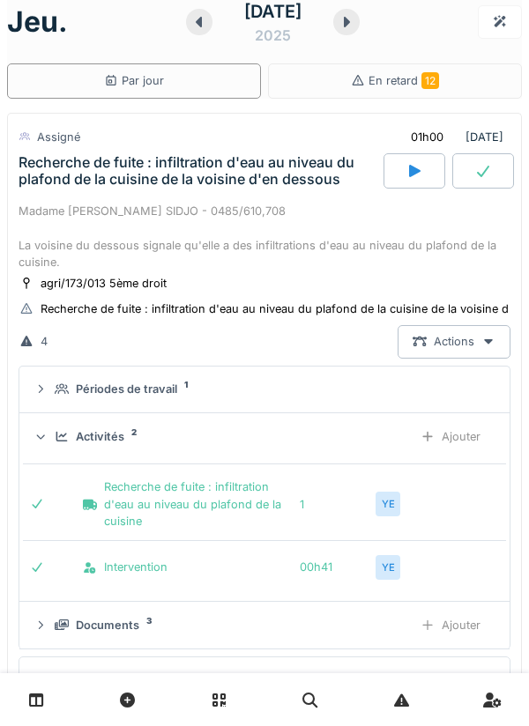
click at [387, 439] on div "Activités 2" at bounding box center [227, 436] width 344 height 17
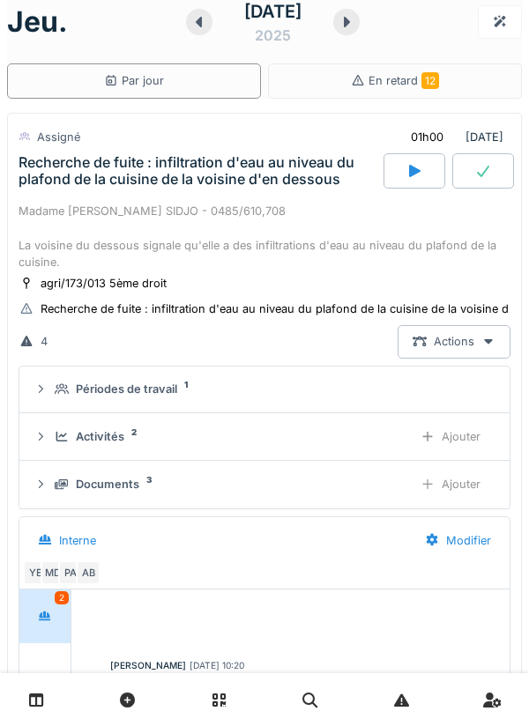
click at [324, 492] on div "Documents 3 Ajouter" at bounding box center [264, 484] width 462 height 33
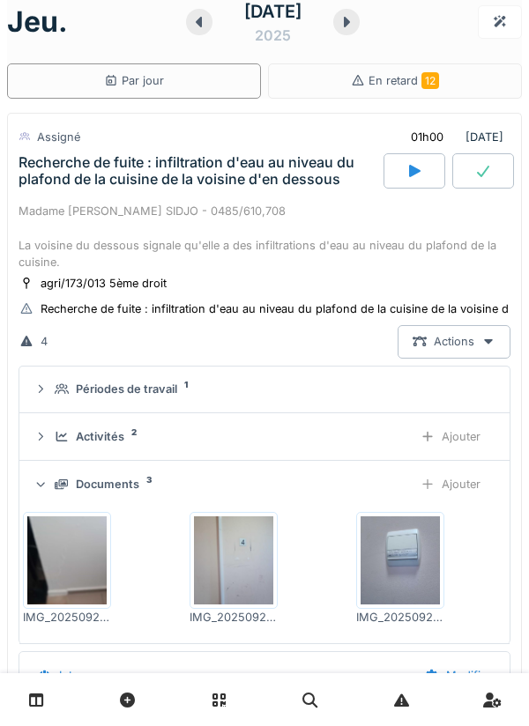
click at [351, 27] on icon at bounding box center [346, 22] width 18 height 14
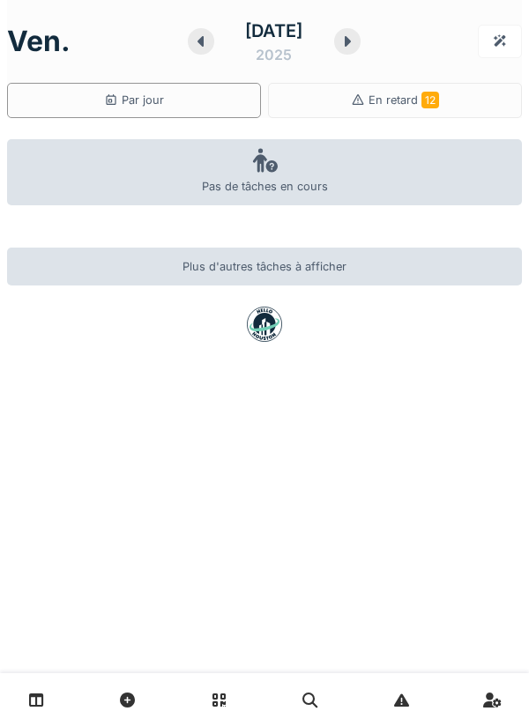
click at [198, 45] on div at bounding box center [201, 41] width 26 height 26
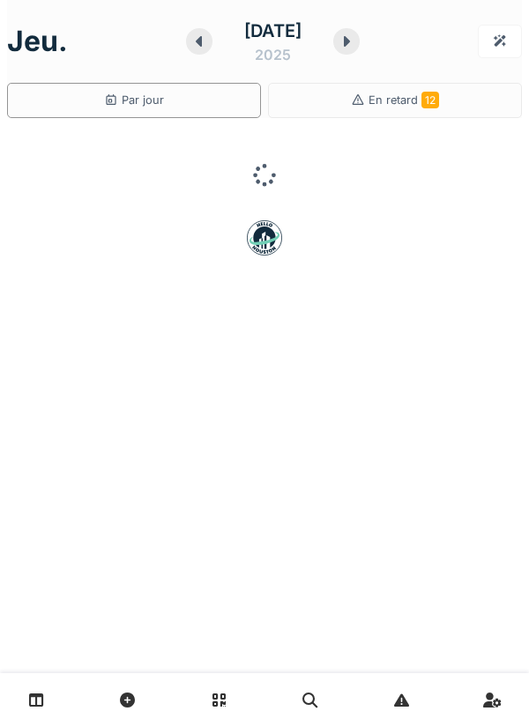
click at [190, 47] on icon at bounding box center [199, 41] width 18 height 14
click at [355, 48] on div at bounding box center [357, 41] width 28 height 26
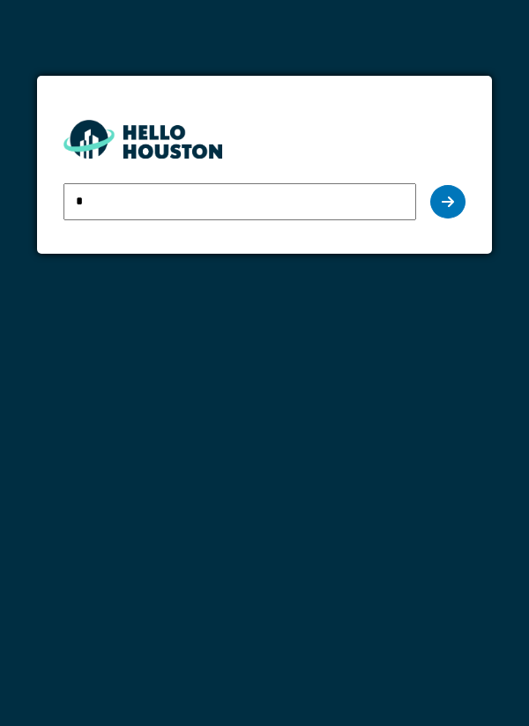
type input "**********"
click at [442, 192] on div at bounding box center [447, 201] width 35 height 33
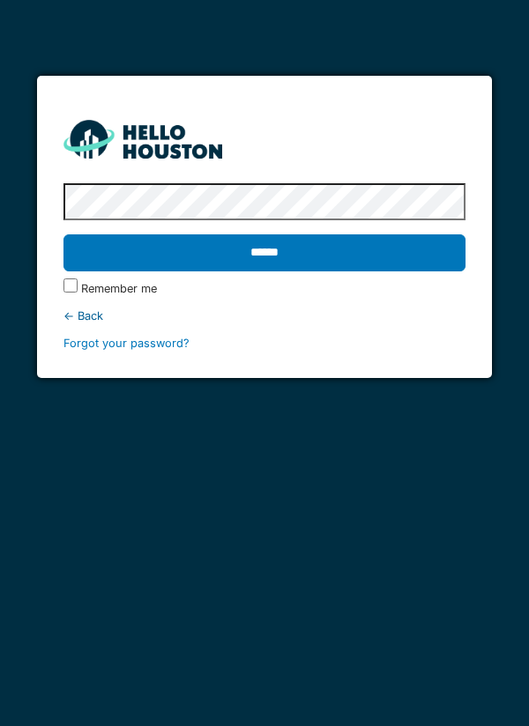
click at [419, 264] on input "******" at bounding box center [264, 252] width 403 height 37
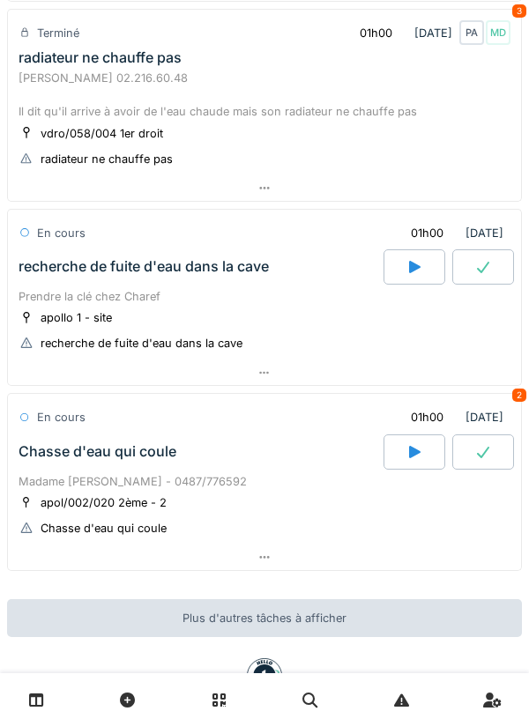
scroll to position [1381, 0]
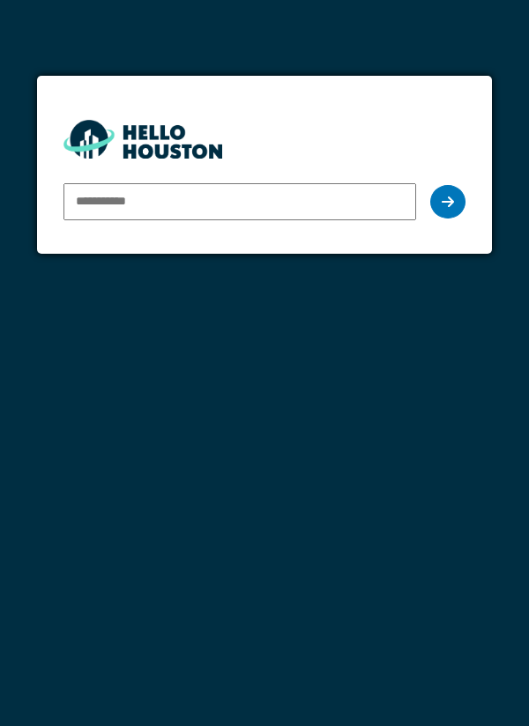
click at [392, 218] on input "email" at bounding box center [239, 201] width 353 height 37
type input "**********"
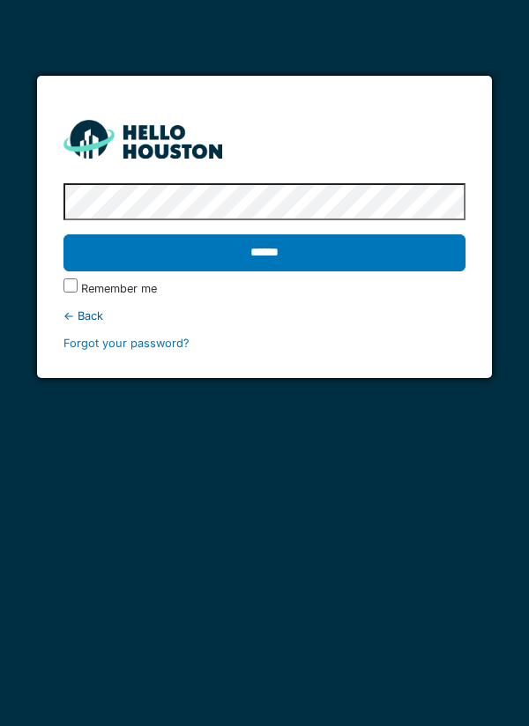
click at [394, 256] on input "******" at bounding box center [264, 252] width 403 height 37
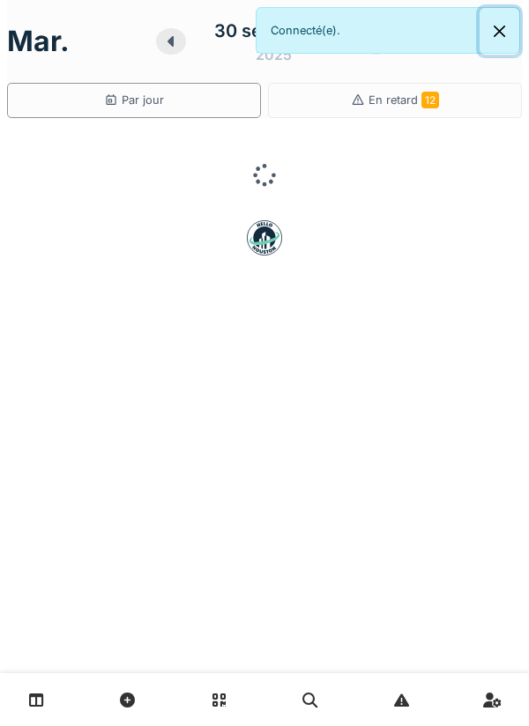
click at [487, 45] on button "Close" at bounding box center [499, 31] width 40 height 47
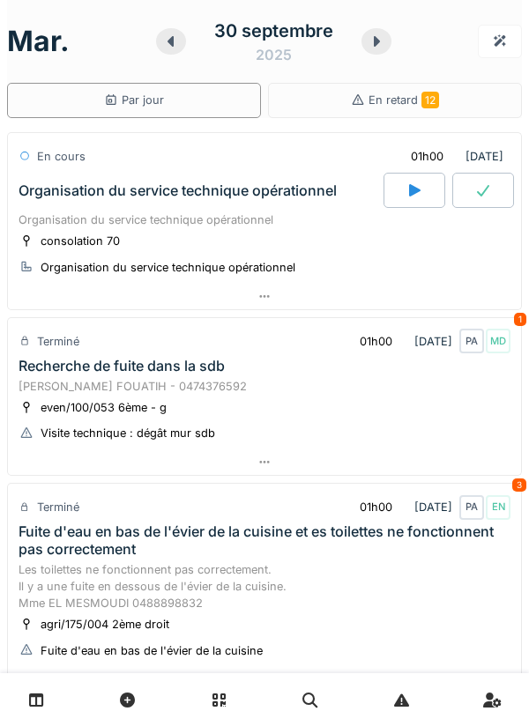
click at [361, 41] on div at bounding box center [376, 41] width 30 height 26
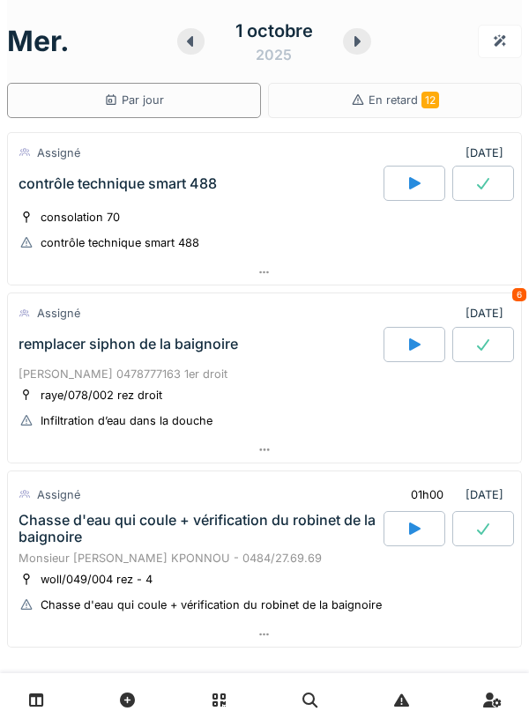
click at [356, 40] on icon at bounding box center [357, 41] width 6 height 11
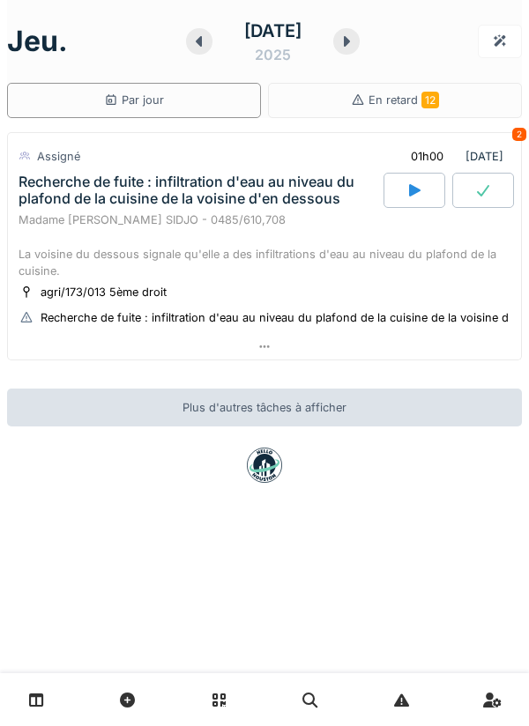
click at [350, 38] on icon at bounding box center [347, 41] width 6 height 11
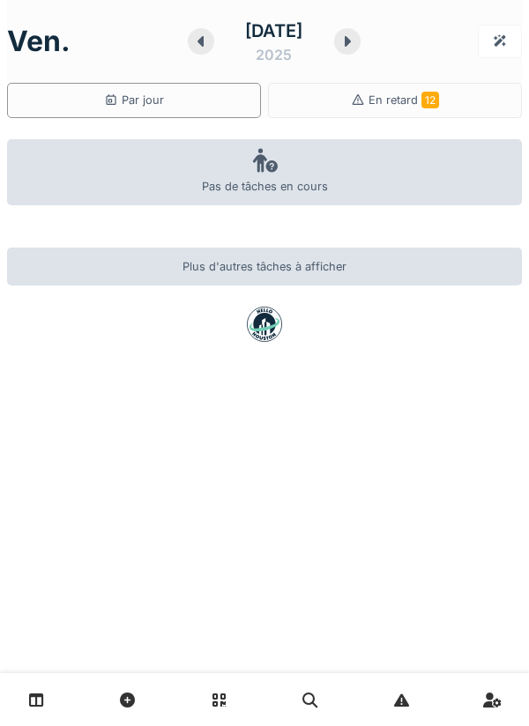
click at [353, 43] on icon at bounding box center [347, 41] width 18 height 14
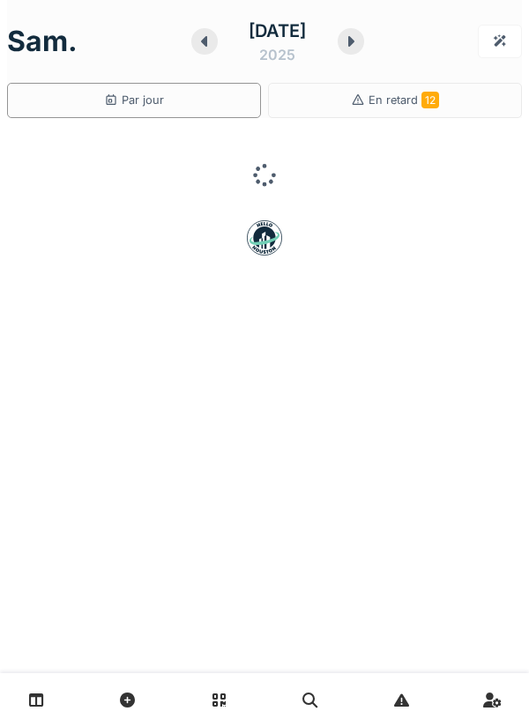
click at [354, 41] on icon at bounding box center [351, 41] width 18 height 14
click at [349, 43] on div at bounding box center [358, 41] width 28 height 26
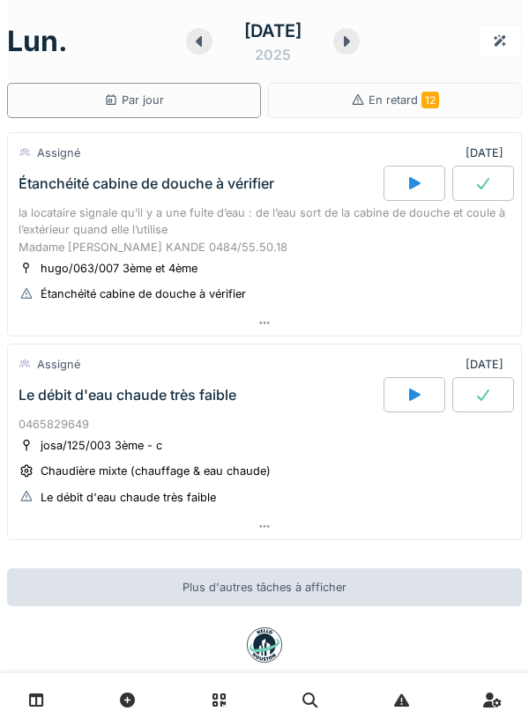
click at [402, 515] on div at bounding box center [264, 527] width 513 height 26
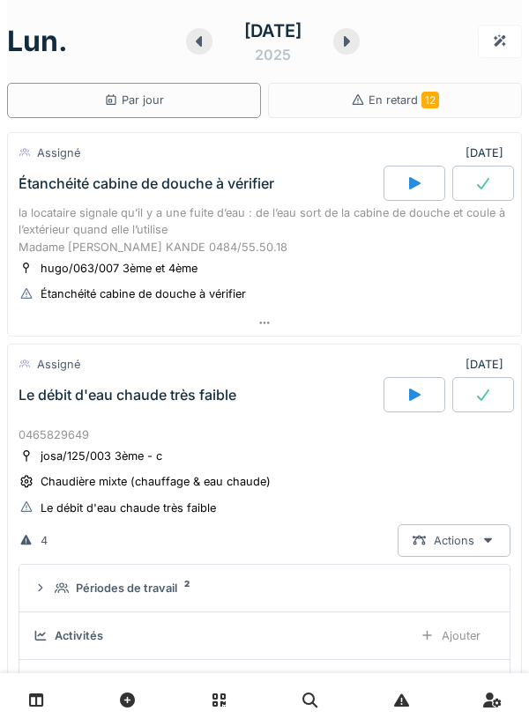
scroll to position [273, 0]
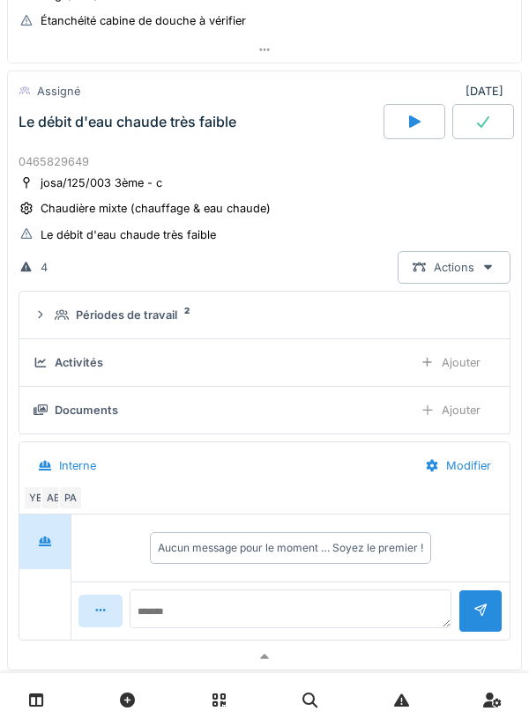
click at [351, 312] on div "Périodes de travail 2" at bounding box center [271, 315] width 433 height 17
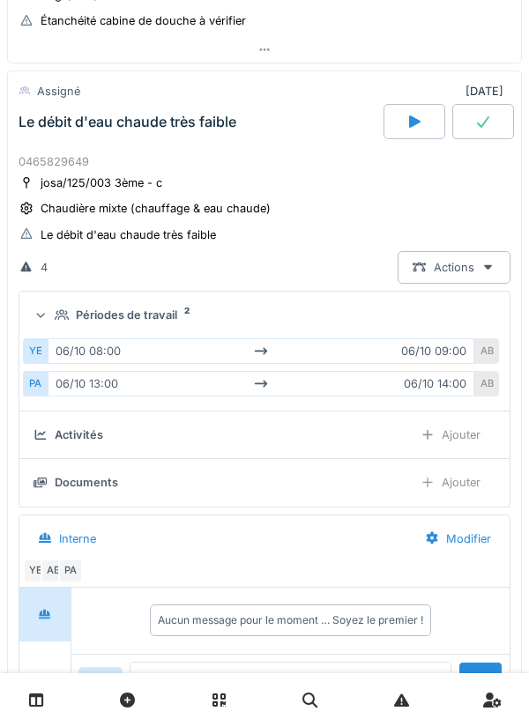
click at [362, 313] on div "Périodes de travail 2" at bounding box center [271, 315] width 433 height 17
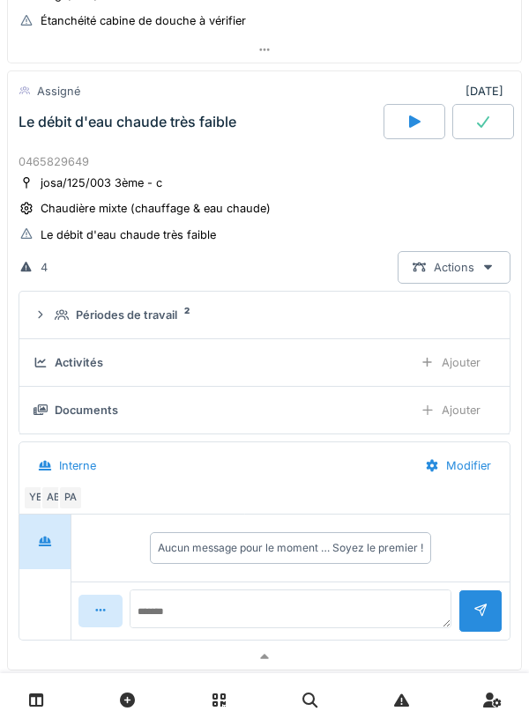
click at [285, 659] on div at bounding box center [264, 657] width 513 height 26
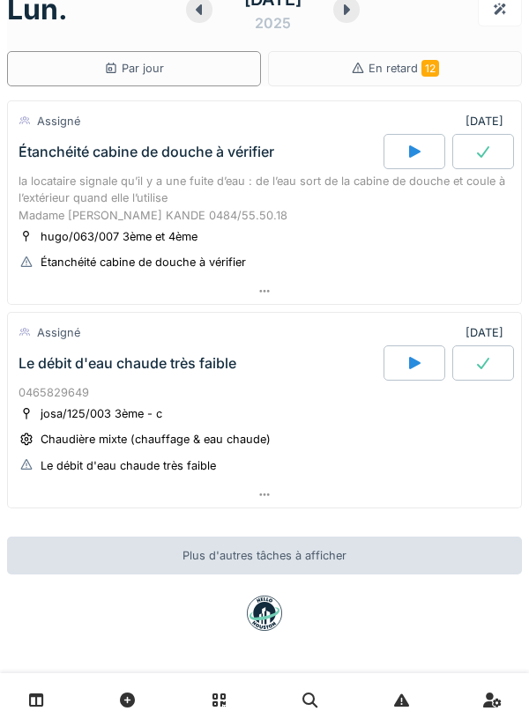
click at [357, 294] on div at bounding box center [264, 291] width 513 height 26
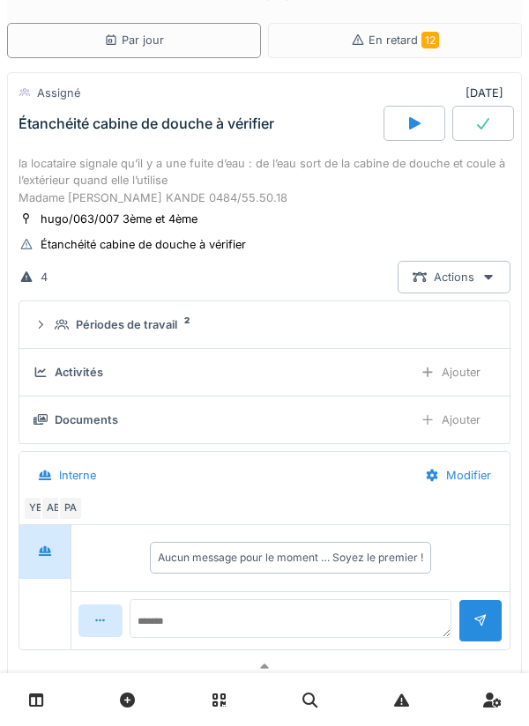
scroll to position [62, 0]
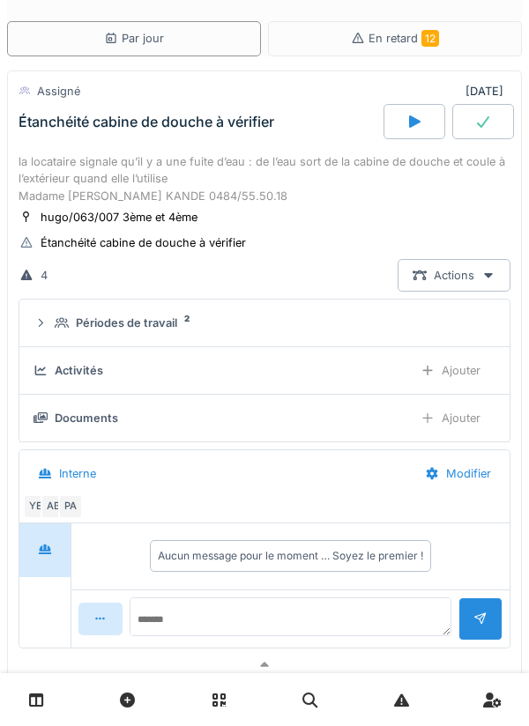
click at [350, 327] on div "Périodes de travail 2" at bounding box center [271, 322] width 433 height 17
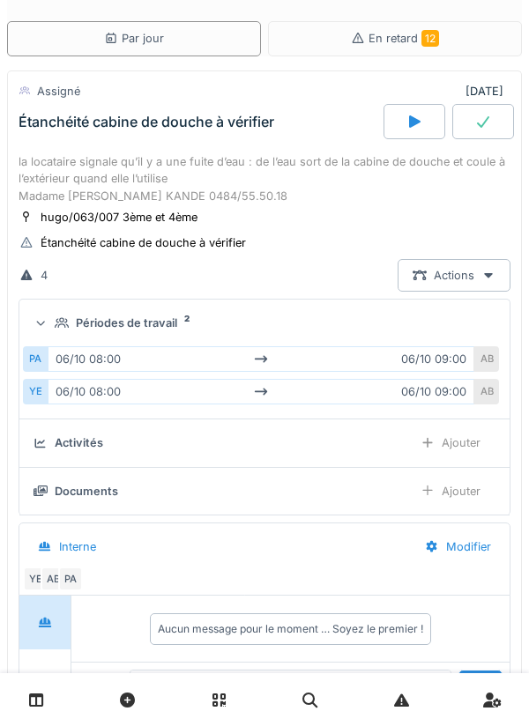
click at [372, 329] on div "Périodes de travail 2" at bounding box center [271, 322] width 433 height 17
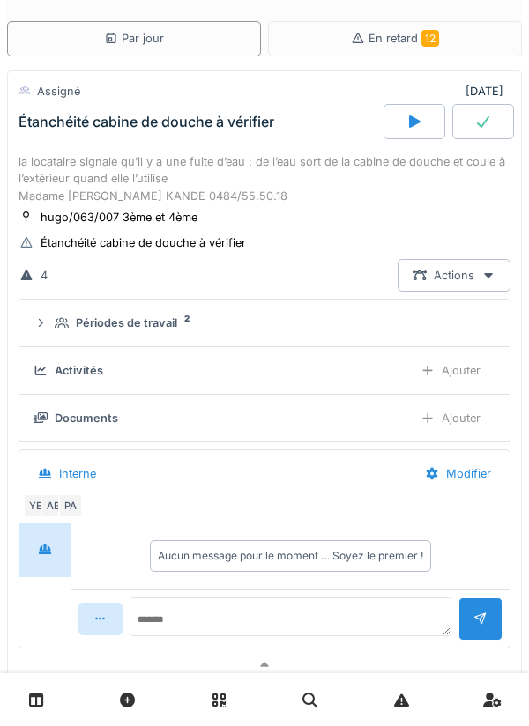
scroll to position [0, 0]
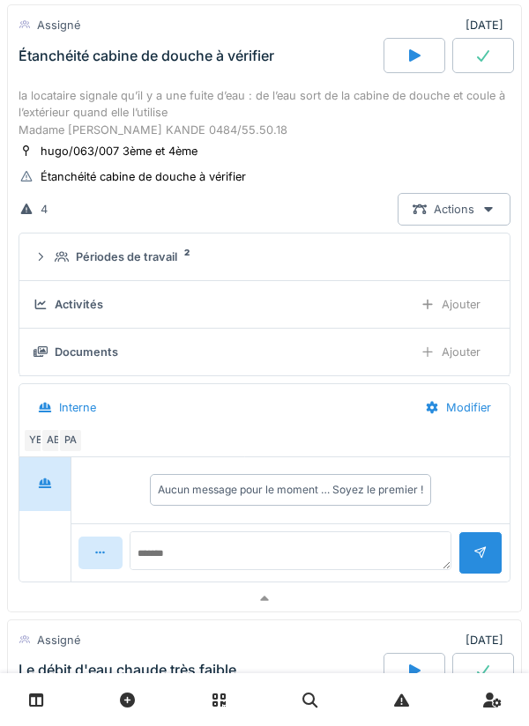
click at [290, 592] on div at bounding box center [264, 599] width 513 height 26
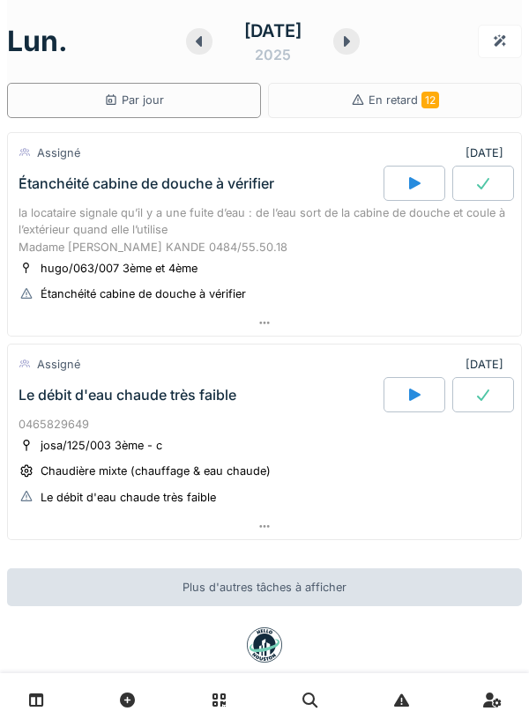
click at [357, 50] on div at bounding box center [346, 41] width 26 height 26
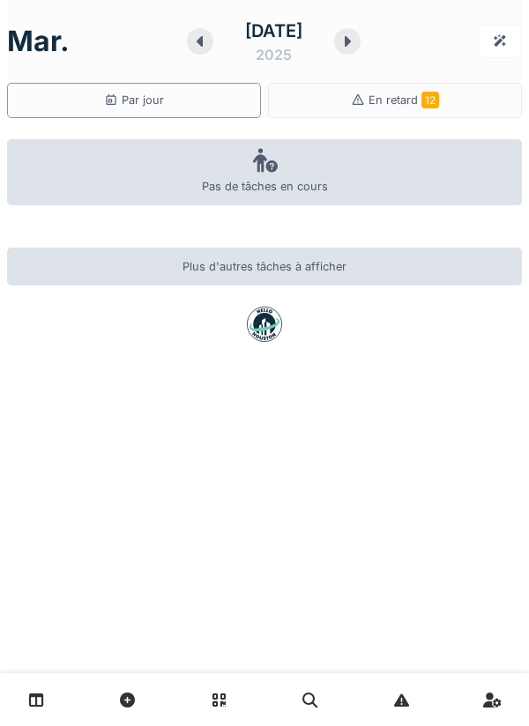
click at [351, 41] on icon at bounding box center [347, 41] width 6 height 11
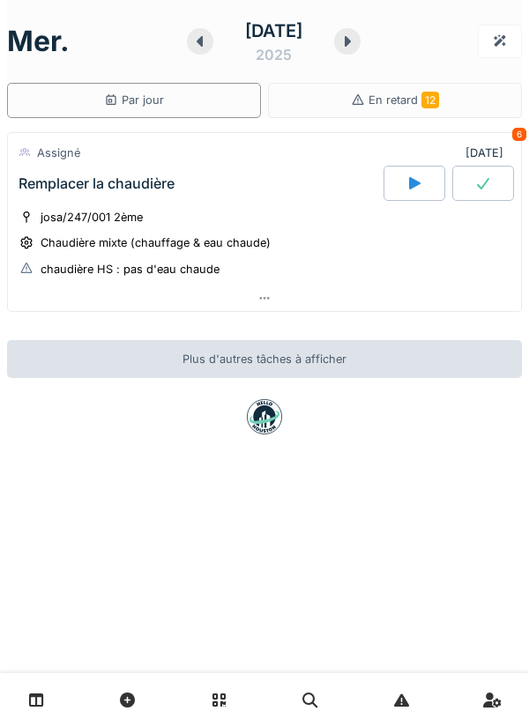
click at [395, 301] on div at bounding box center [264, 298] width 513 height 26
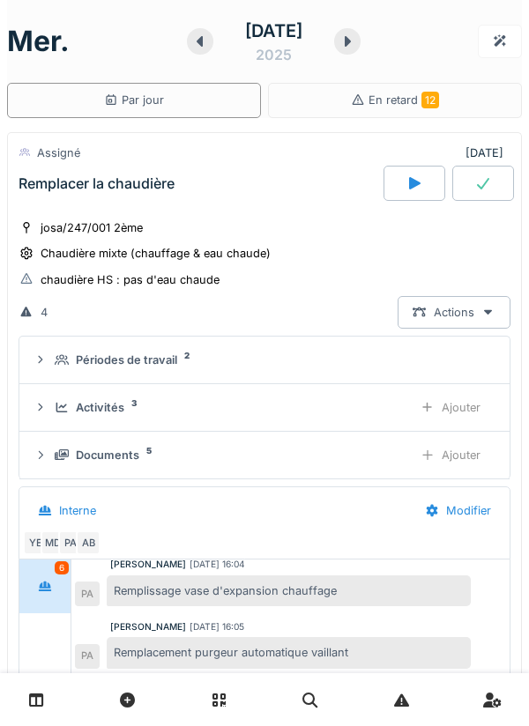
click at [351, 41] on icon at bounding box center [347, 41] width 6 height 11
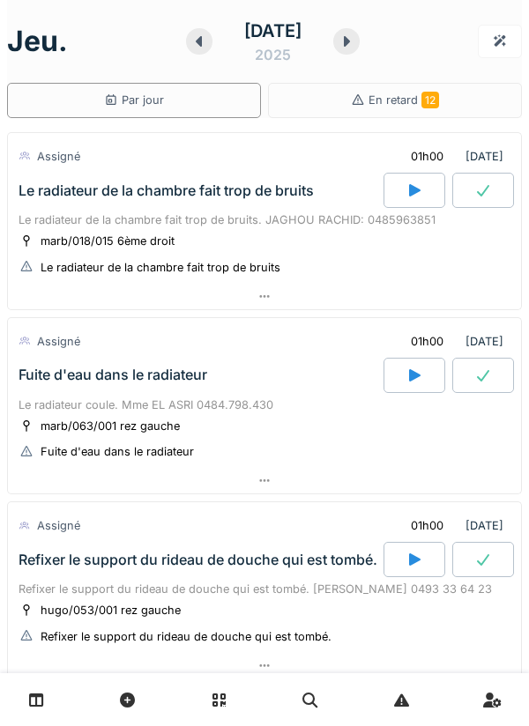
click at [398, 305] on div at bounding box center [264, 297] width 513 height 26
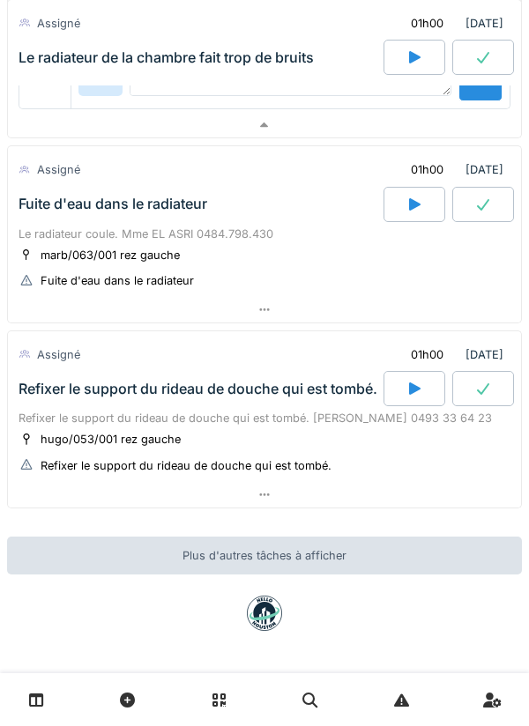
click at [373, 119] on div at bounding box center [264, 126] width 513 height 26
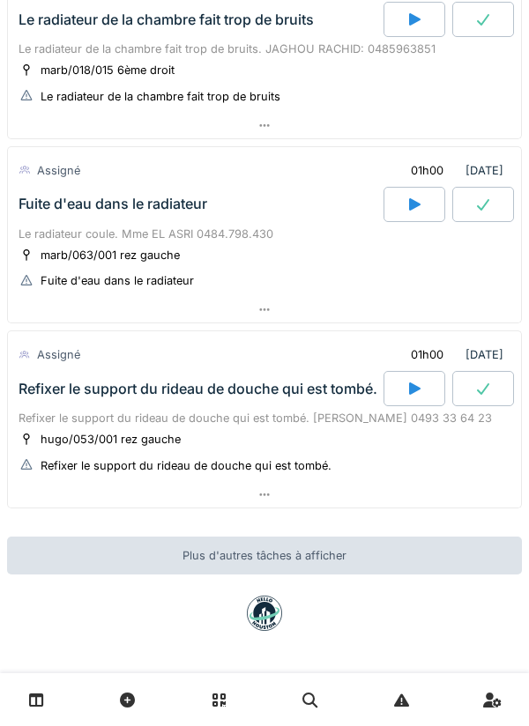
click at [381, 311] on div at bounding box center [264, 310] width 513 height 26
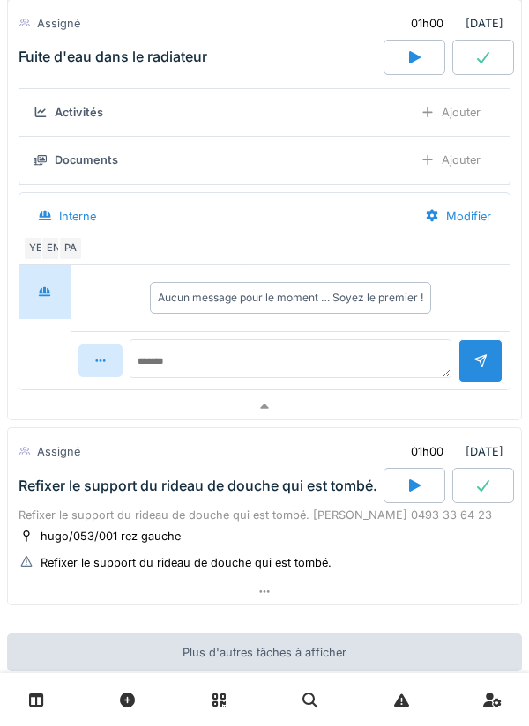
click at [399, 408] on div at bounding box center [264, 407] width 513 height 26
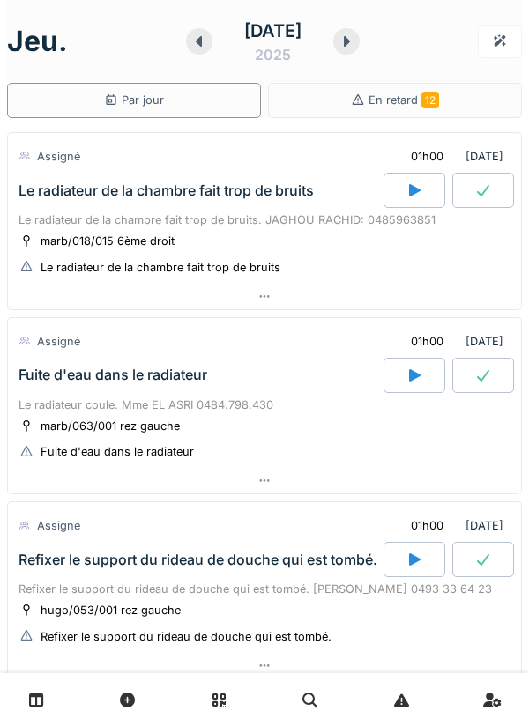
click at [355, 37] on icon at bounding box center [346, 41] width 18 height 14
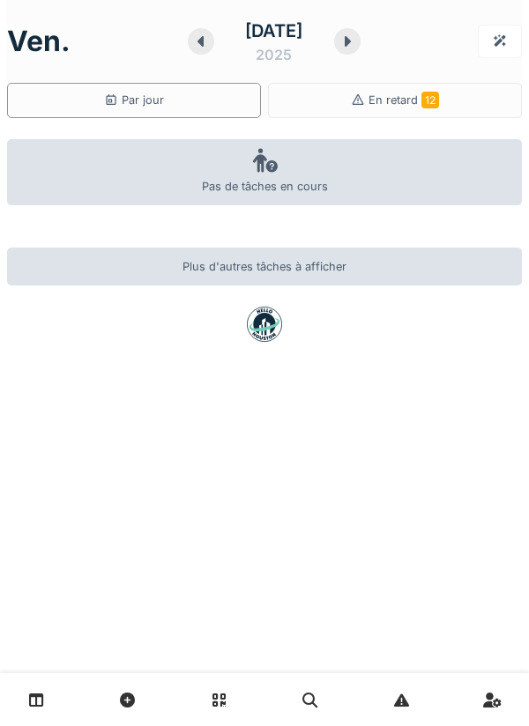
click at [360, 45] on div at bounding box center [347, 41] width 26 height 26
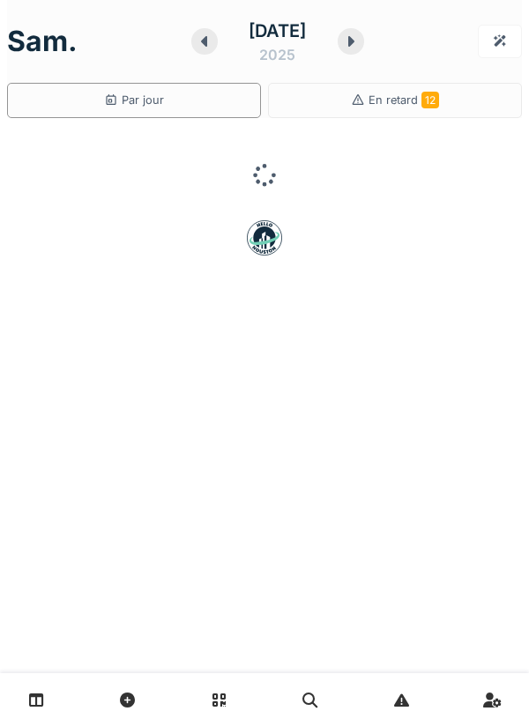
click at [359, 47] on icon at bounding box center [351, 41] width 18 height 14
click at [384, 46] on div "dim. 12 octobre 2025" at bounding box center [264, 41] width 514 height 55
click at [356, 44] on icon at bounding box center [347, 41] width 18 height 14
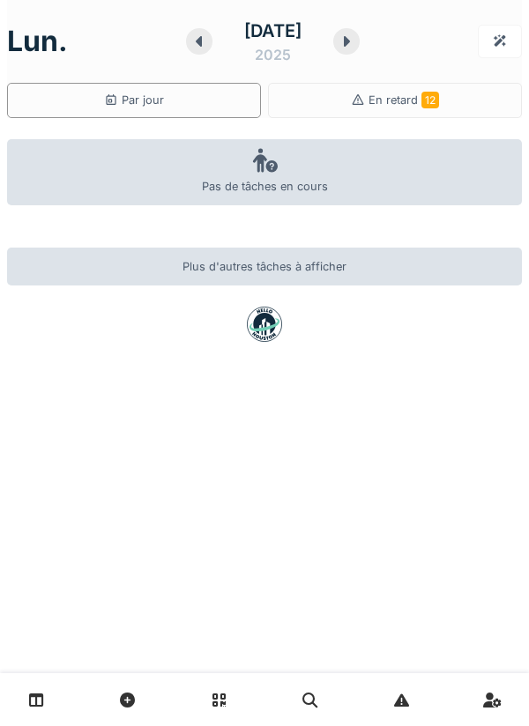
click at [359, 36] on div "13 octobre 2025" at bounding box center [273, 41] width 174 height 55
click at [355, 47] on icon at bounding box center [346, 41] width 18 height 14
click at [356, 41] on icon at bounding box center [347, 41] width 18 height 14
click at [360, 46] on div at bounding box center [347, 41] width 26 height 26
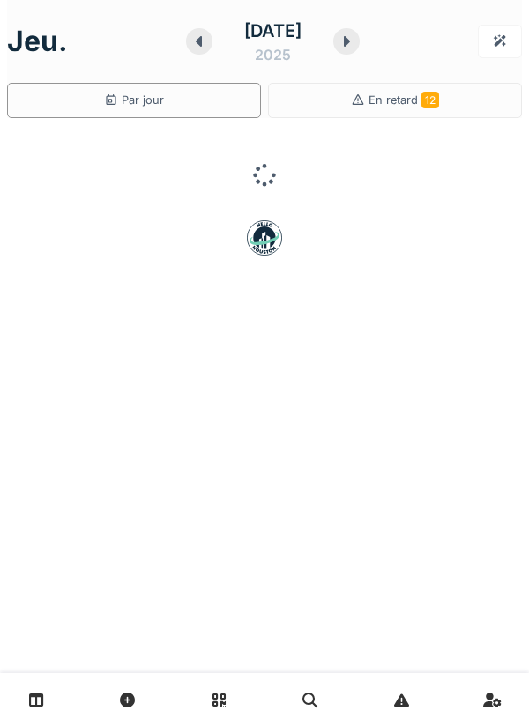
click at [385, 47] on div "jeu. 16 octobre 2025" at bounding box center [264, 41] width 514 height 55
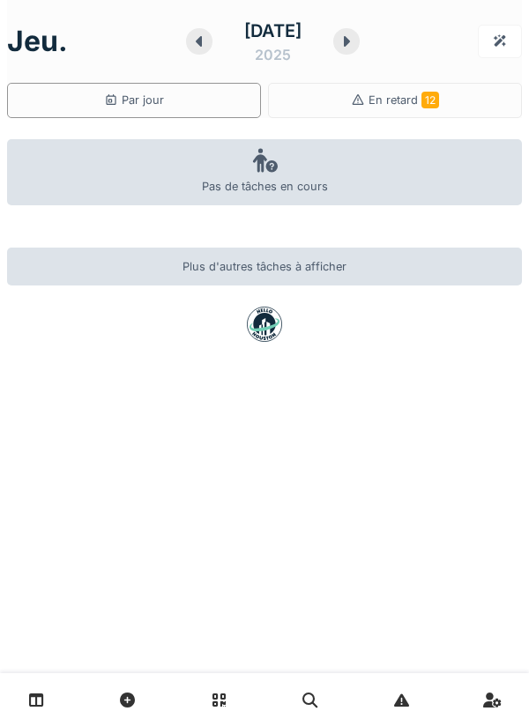
click at [359, 44] on div at bounding box center [346, 41] width 26 height 26
